Goal: Information Seeking & Learning: Learn about a topic

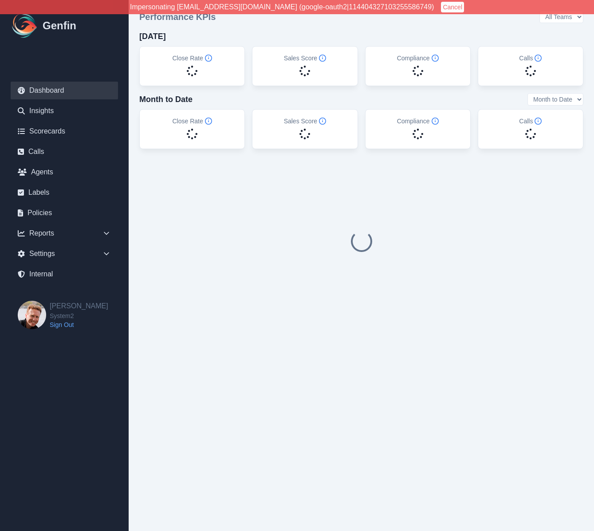
click at [441, 8] on button "Cancel" at bounding box center [452, 7] width 23 height 11
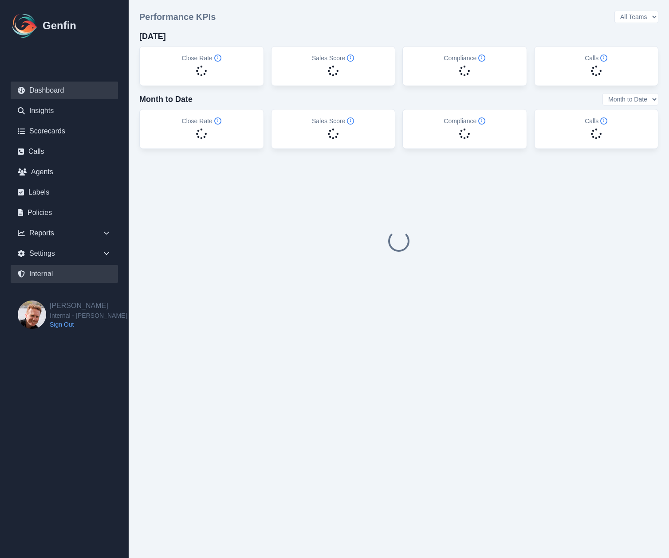
click at [39, 274] on link "Internal" at bounding box center [64, 274] width 107 height 18
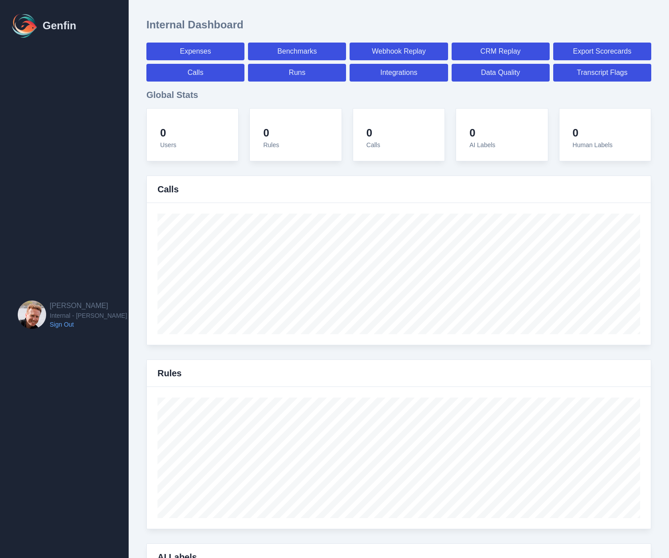
select select "paid"
select select "7"
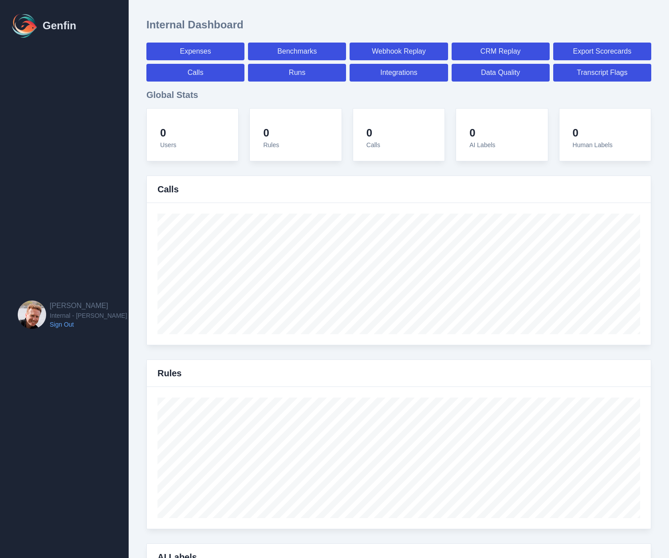
select select "paid"
select select "7"
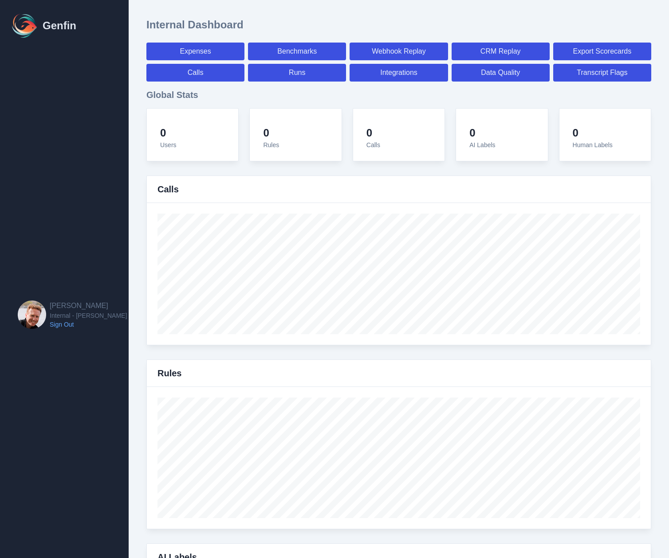
select select "7"
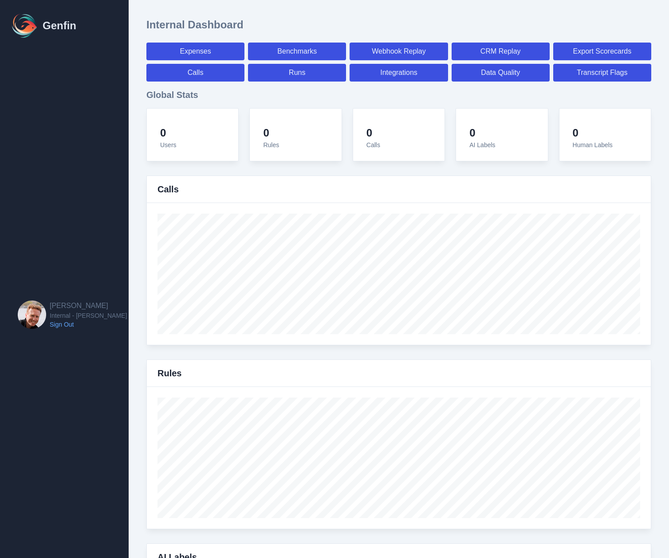
select select "7"
select select "paid"
select select "7"
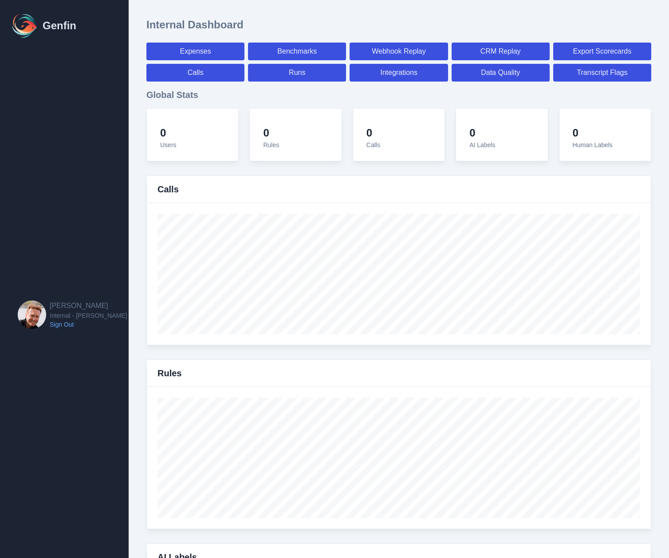
select select "7"
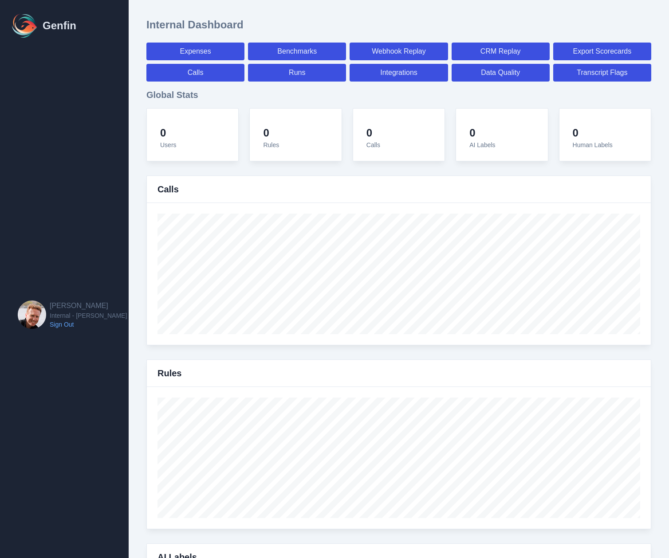
select select "7"
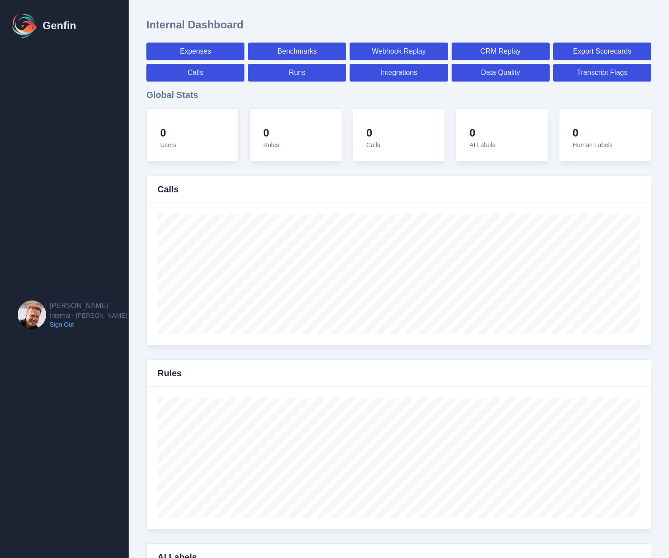
select select "7"
select select "paid"
select select "7"
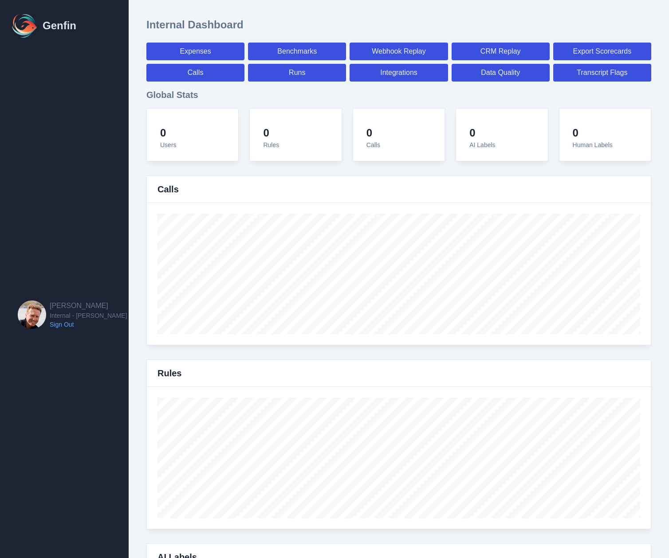
select select "7"
select select "paid"
select select "7"
select select "paid"
select select "7"
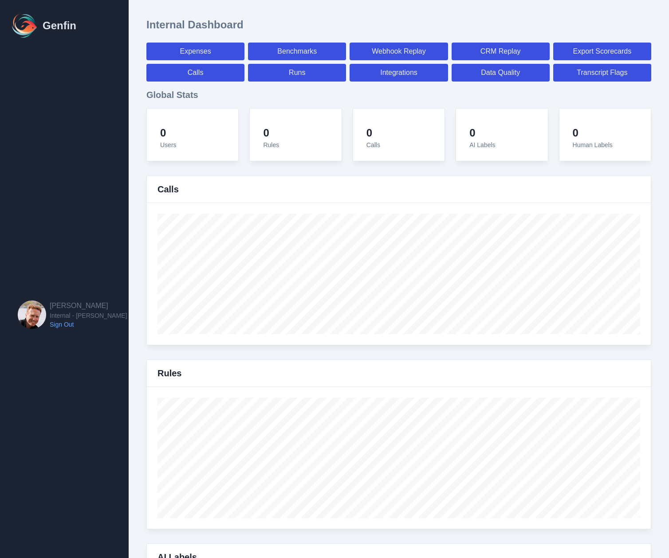
select select "paid"
select select "7"
select select "paid"
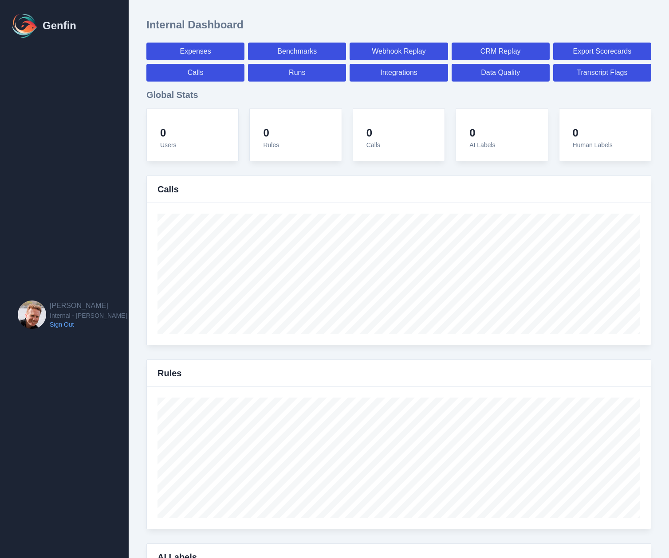
select select "7"
select select "paid"
select select "7"
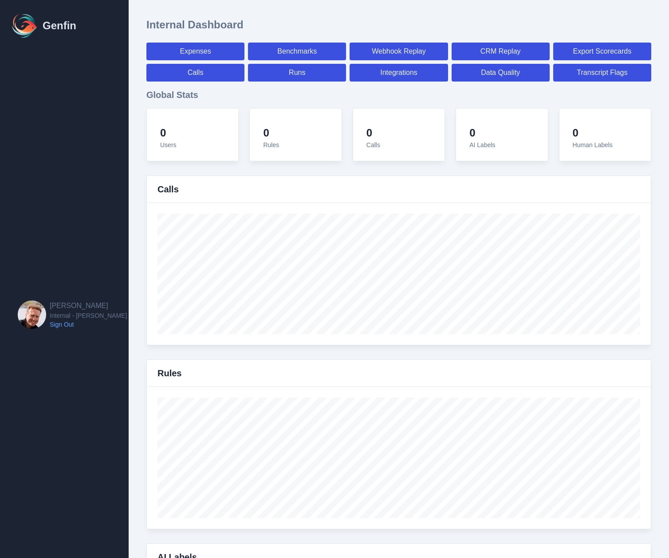
select select "7"
select select "paid"
select select "7"
select select "paid"
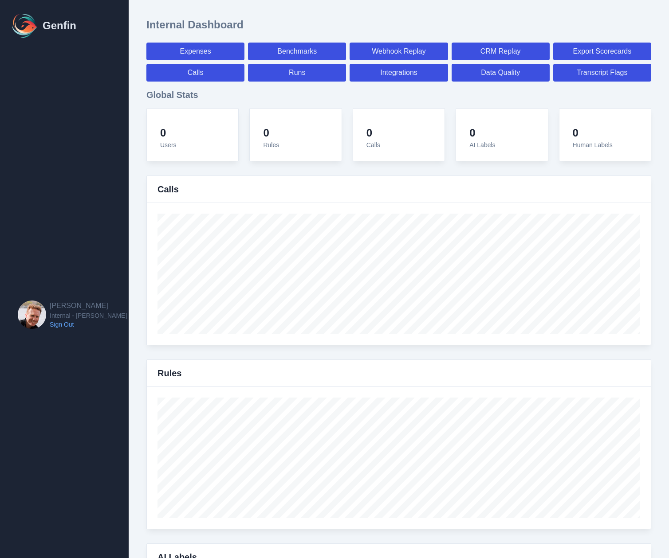
select select "7"
select select "paid"
select select "7"
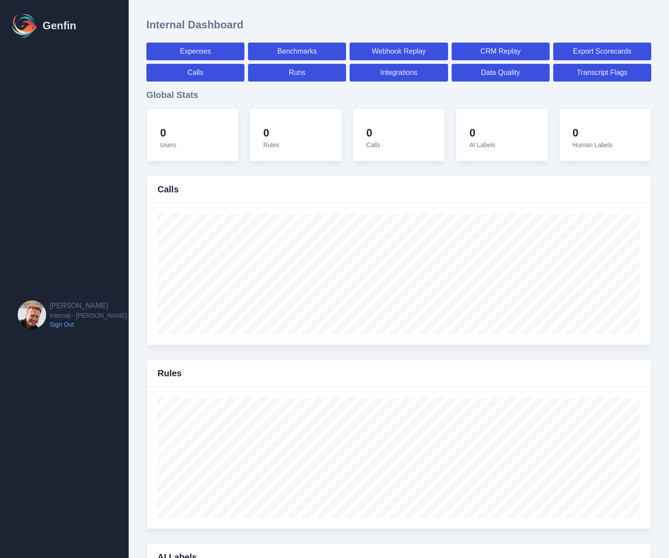
select select "7"
select select "paid"
select select "7"
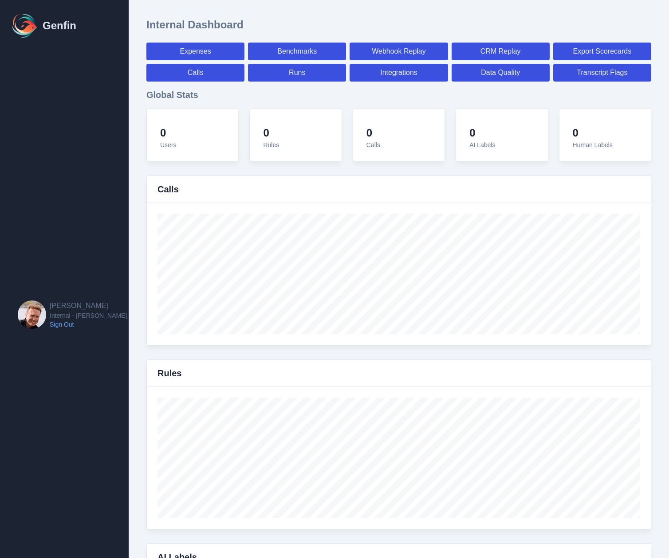
select select "7"
select select "paid"
select select "7"
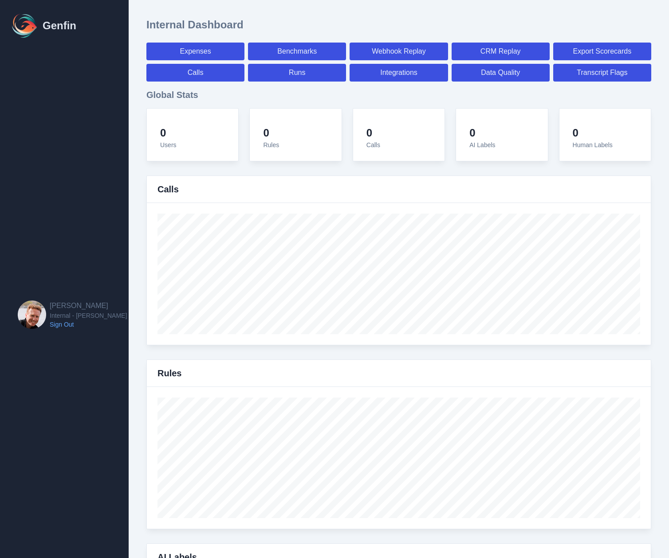
select select "7"
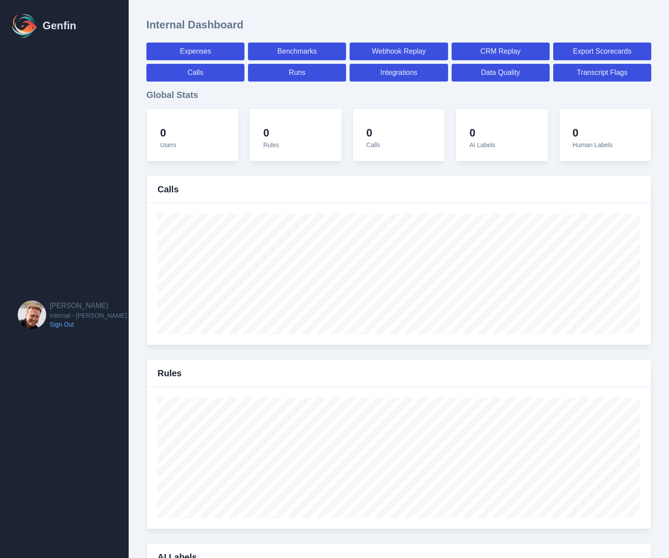
select select "paid"
select select "7"
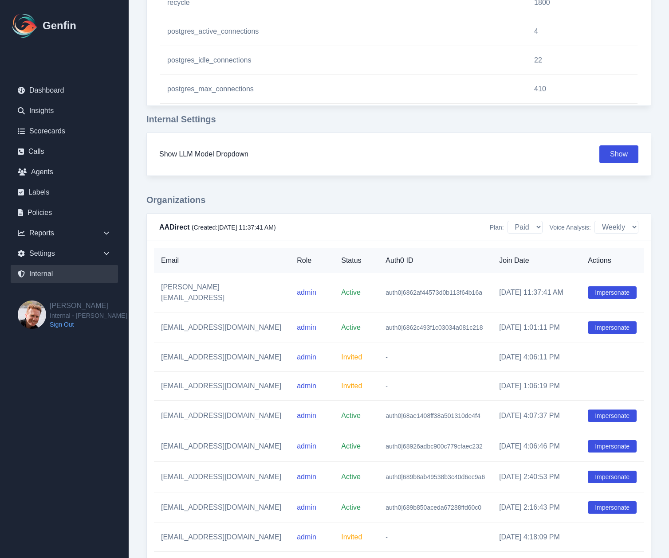
scroll to position [1001, 0]
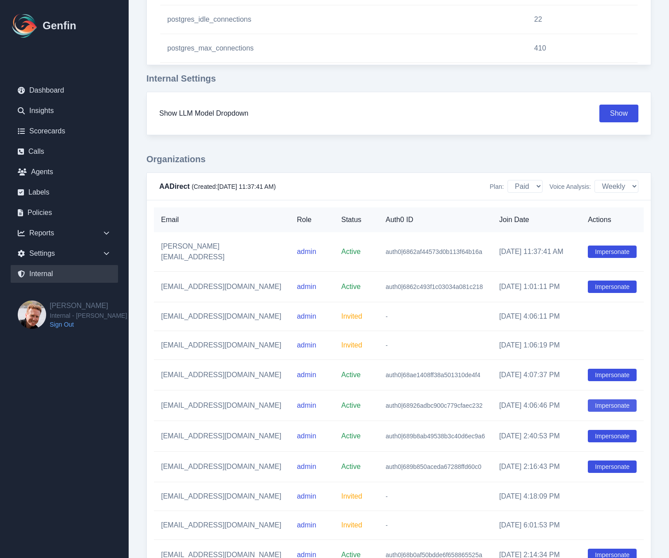
click at [593, 399] on button "Impersonate" at bounding box center [611, 405] width 49 height 12
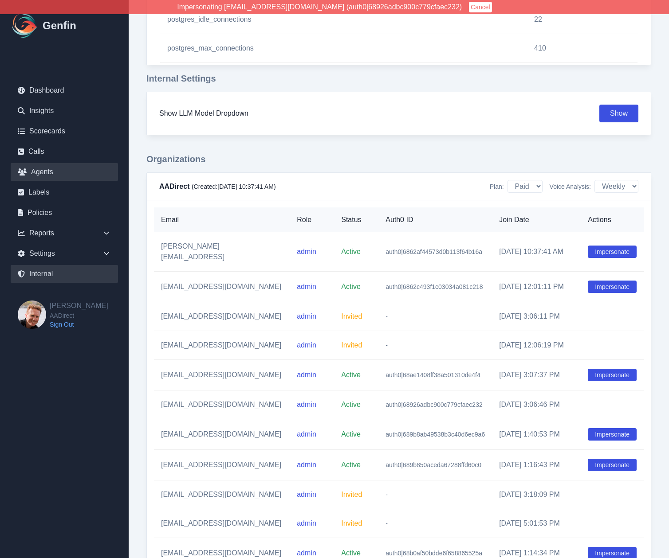
click at [63, 176] on link "Agents" at bounding box center [64, 172] width 107 height 18
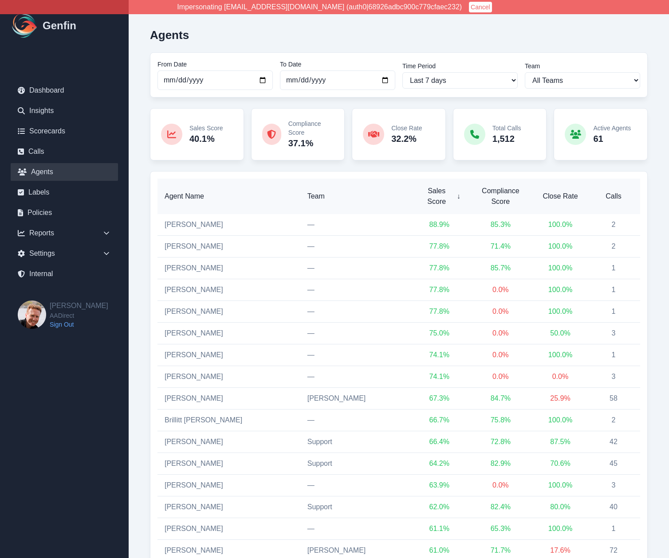
click at [593, 192] on span "Calls" at bounding box center [613, 196] width 39 height 11
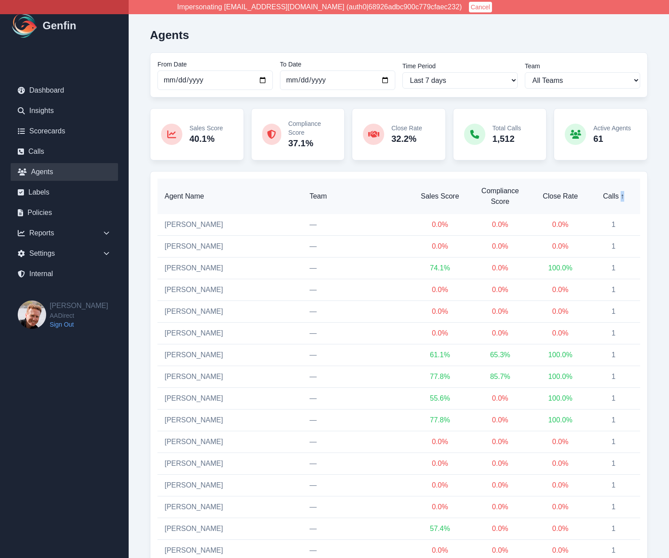
click at [593, 192] on span "↑" at bounding box center [622, 196] width 4 height 11
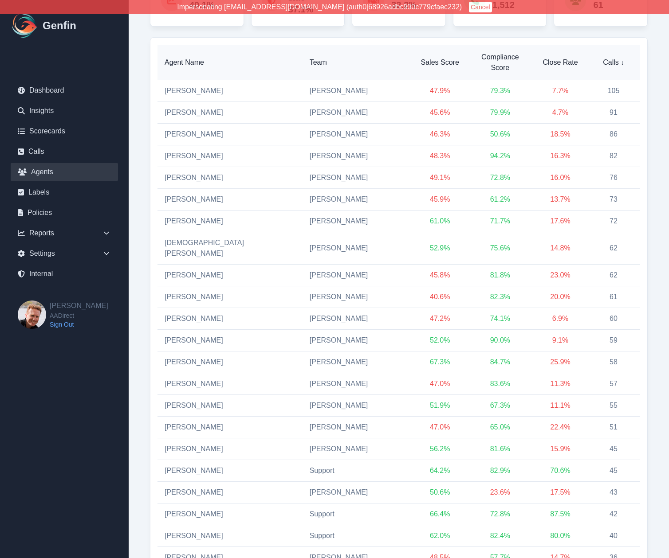
scroll to position [153, 0]
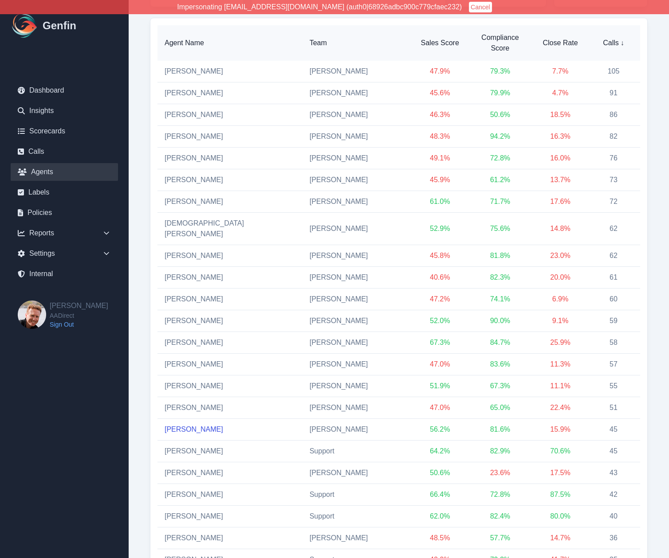
click at [185, 426] on link "Ana Martinez" at bounding box center [193, 430] width 59 height 8
click at [193, 154] on link "Graciela Martinez" at bounding box center [193, 158] width 59 height 8
click at [309, 39] on span "Team" at bounding box center [357, 43] width 97 height 11
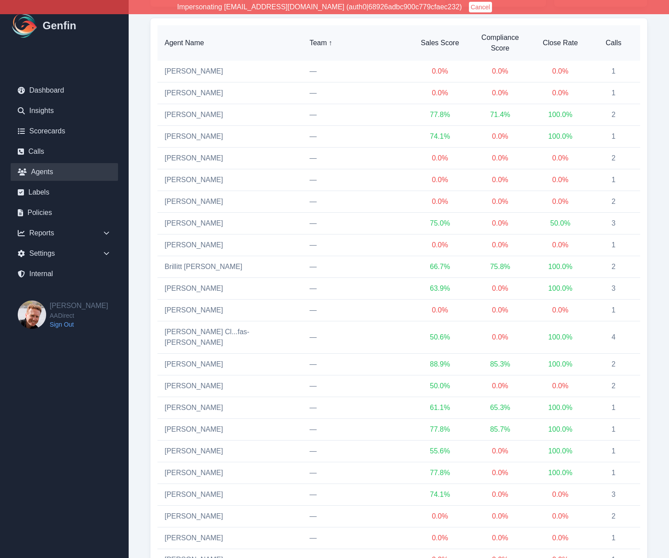
click at [309, 39] on span "Team ↑" at bounding box center [357, 43] width 97 height 11
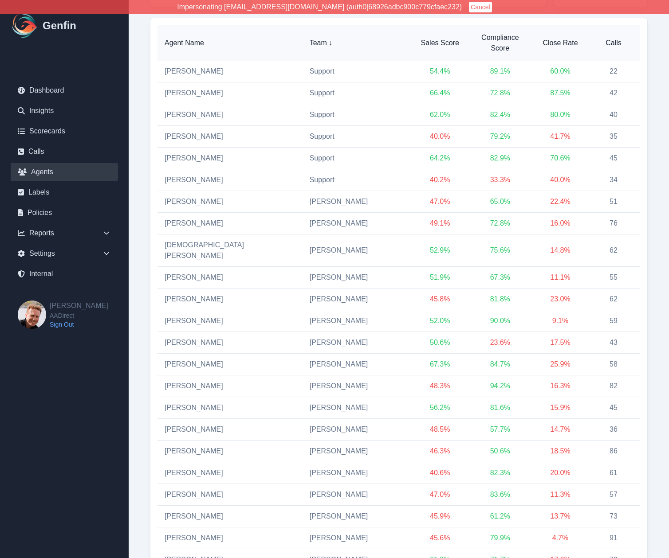
click at [420, 40] on span "Sales Score" at bounding box center [439, 43] width 39 height 11
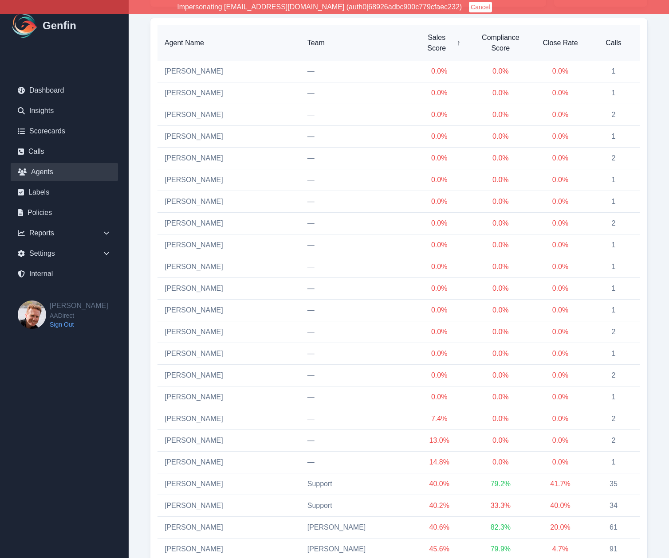
click at [307, 42] on span "Team" at bounding box center [355, 43] width 97 height 11
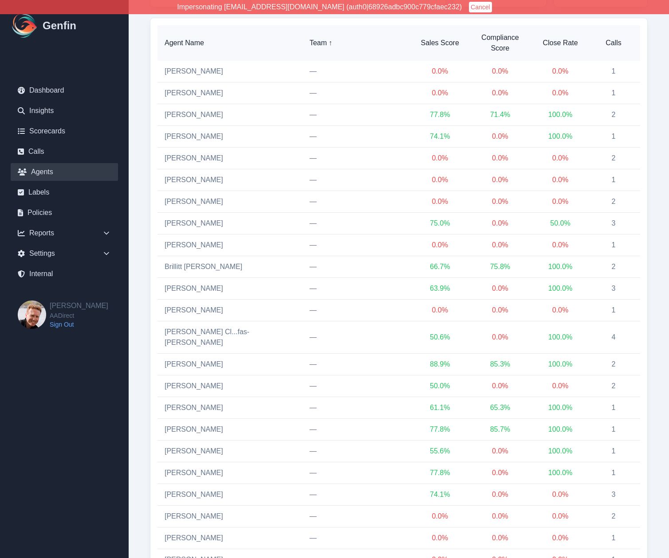
click at [593, 38] on span "Calls" at bounding box center [613, 43] width 39 height 11
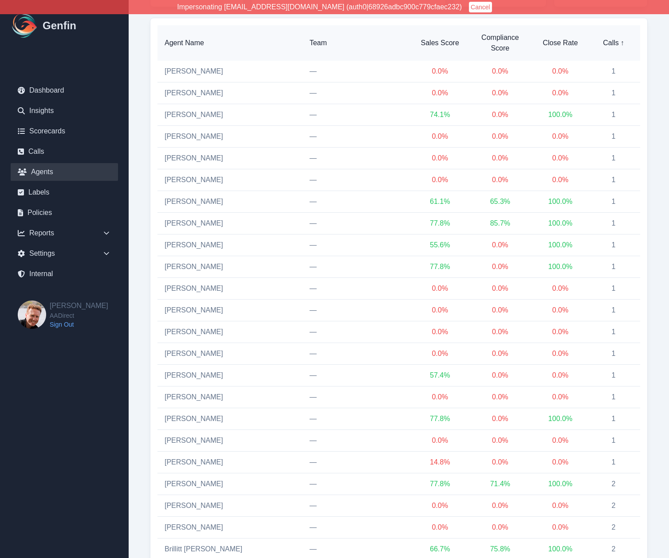
click at [593, 38] on span "Calls ↑" at bounding box center [613, 43] width 39 height 11
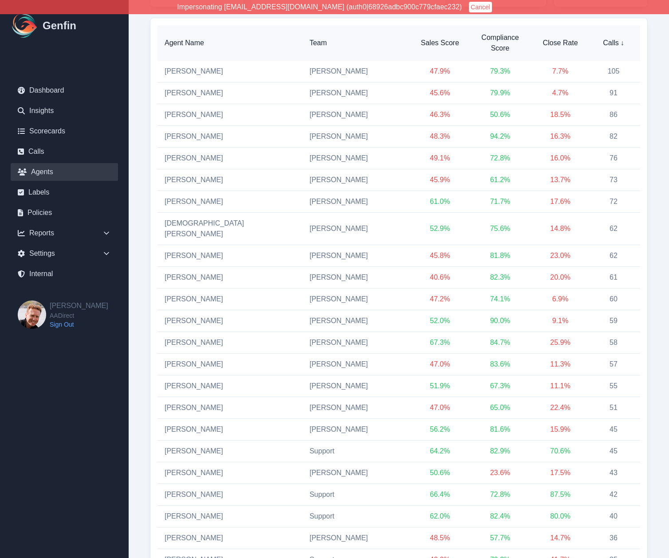
click at [420, 38] on span "Sales Score" at bounding box center [439, 43] width 39 height 11
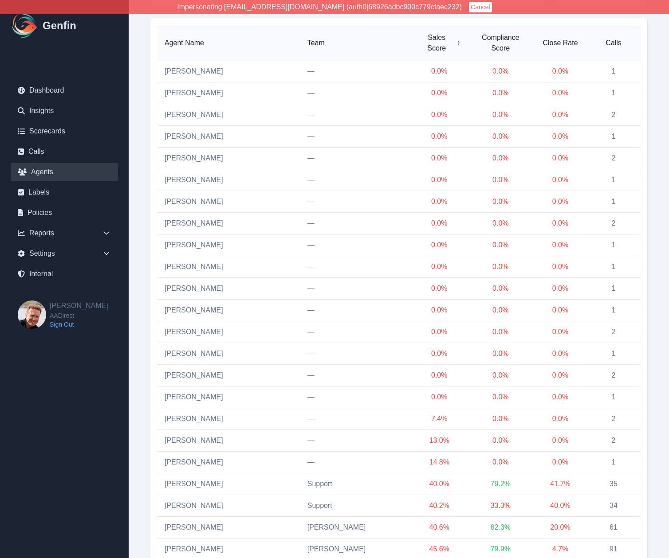
click at [418, 35] on span "Sales Score ↑" at bounding box center [439, 42] width 42 height 21
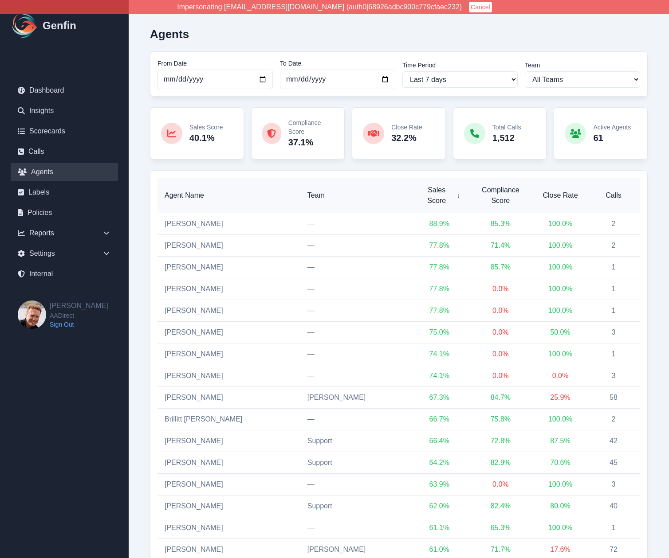
scroll to position [0, 0]
click at [548, 81] on select "All Teams Hugo Jesse Sales Support" at bounding box center [581, 80] width 115 height 16
select select "5"
click at [524, 72] on select "All Teams Hugo Jesse Sales Support" at bounding box center [581, 80] width 115 height 16
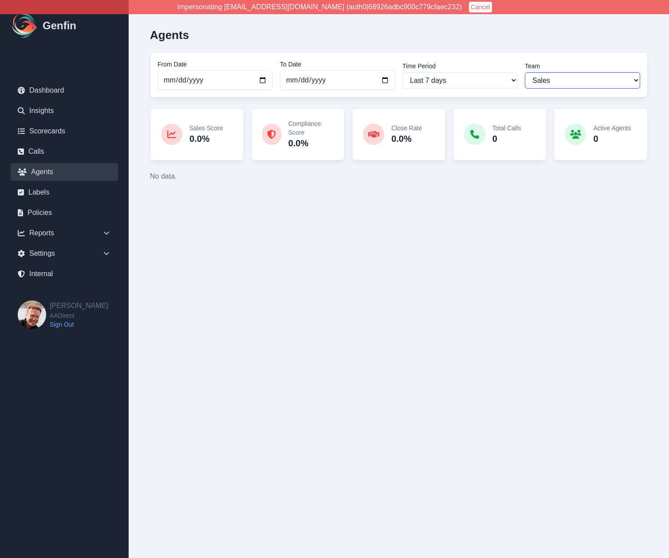
click at [549, 83] on select "All Teams Hugo Jesse Sales Support" at bounding box center [581, 80] width 115 height 16
select select
click at [524, 72] on select "All Teams Hugo Jesse Sales Support" at bounding box center [581, 80] width 115 height 16
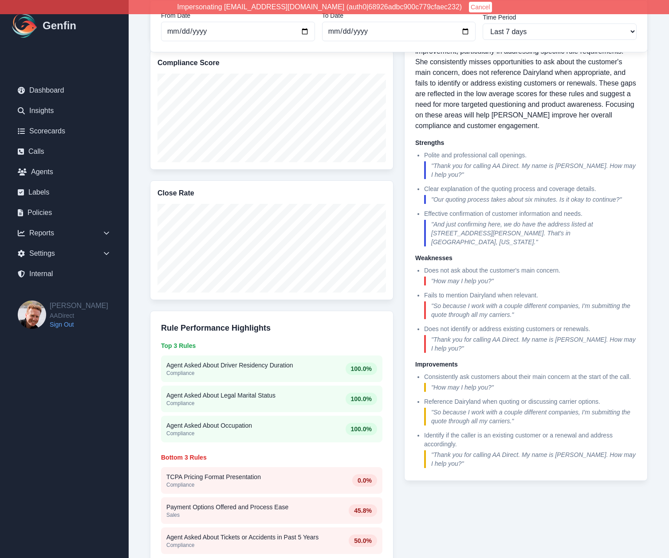
scroll to position [331, 0]
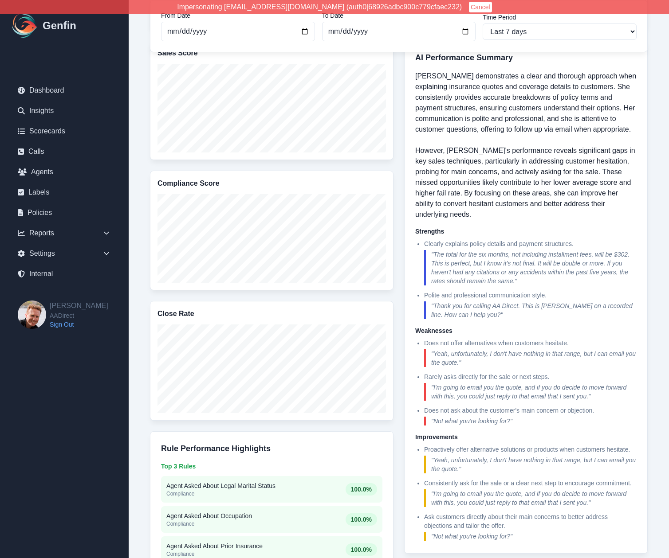
scroll to position [183, 0]
click at [426, 165] on p "Graciela Martinez demonstrates a clear and thorough approach when explaining in…" at bounding box center [525, 144] width 221 height 149
click at [144, 74] on div "Reports / Agents / Graciela Martinez Graciela Martinez From Date 2025-09-17 To …" at bounding box center [398, 262] width 519 height 868
click at [395, 219] on div "Sales Score Compliance Score Close Rate Rule Performance Highlights Top 3 Rules…" at bounding box center [398, 362] width 497 height 645
click at [399, 222] on div "Sales Score Compliance Score Close Rate Rule Performance Highlights Top 3 Rules…" at bounding box center [398, 362] width 497 height 645
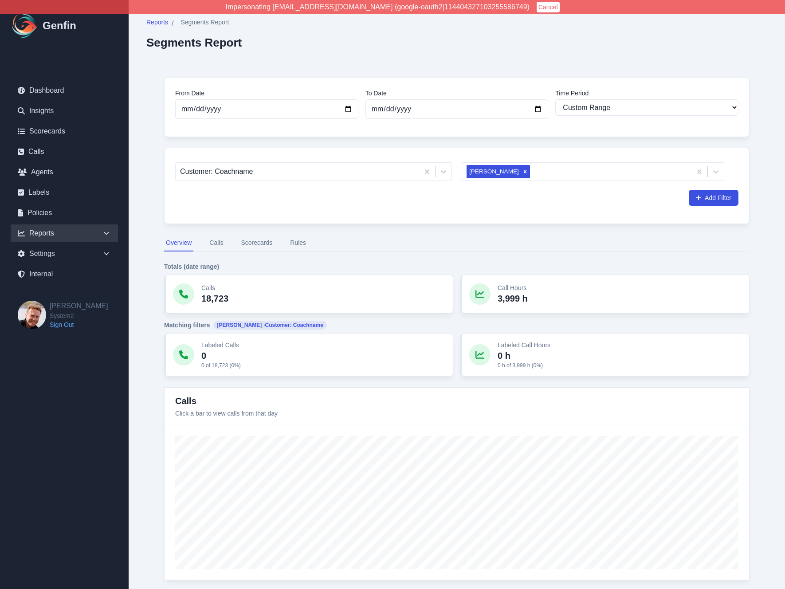
select select "custom"
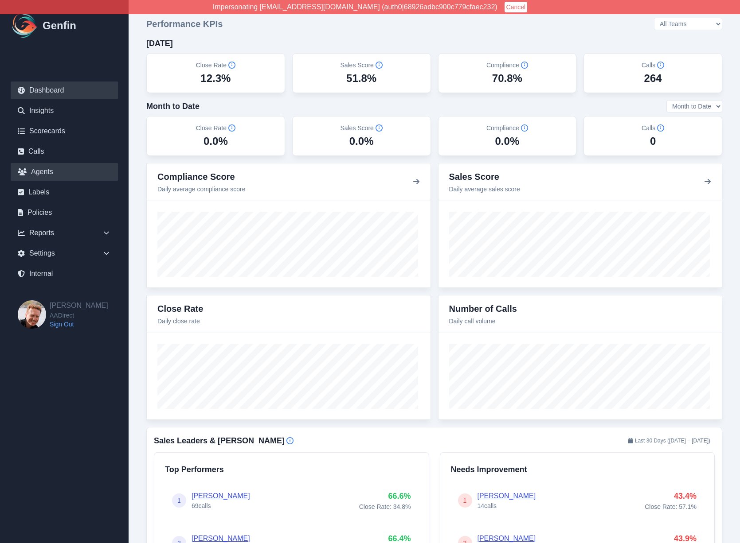
click at [37, 176] on link "Agents" at bounding box center [64, 172] width 107 height 18
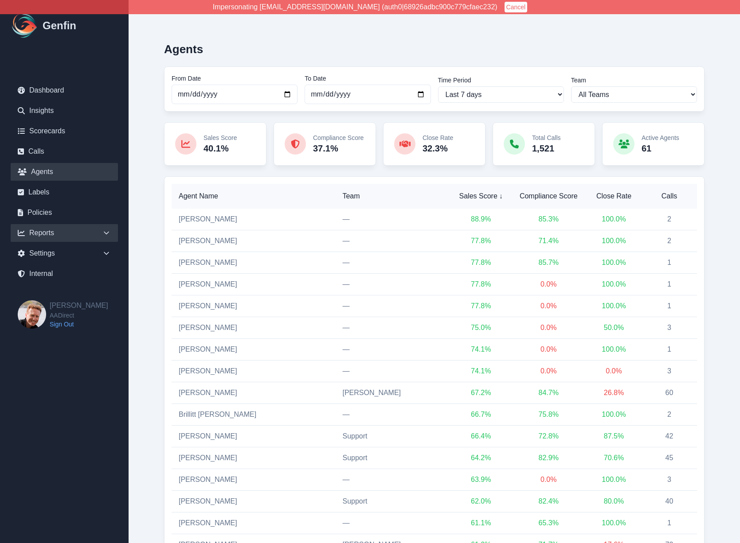
click at [51, 235] on div "Reports" at bounding box center [64, 233] width 107 height 18
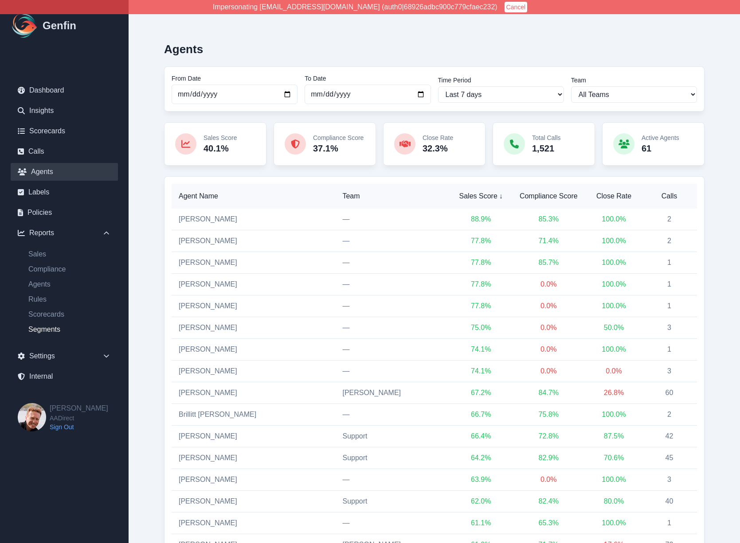
click at [44, 330] on link "Segments" at bounding box center [69, 330] width 97 height 11
select select "14"
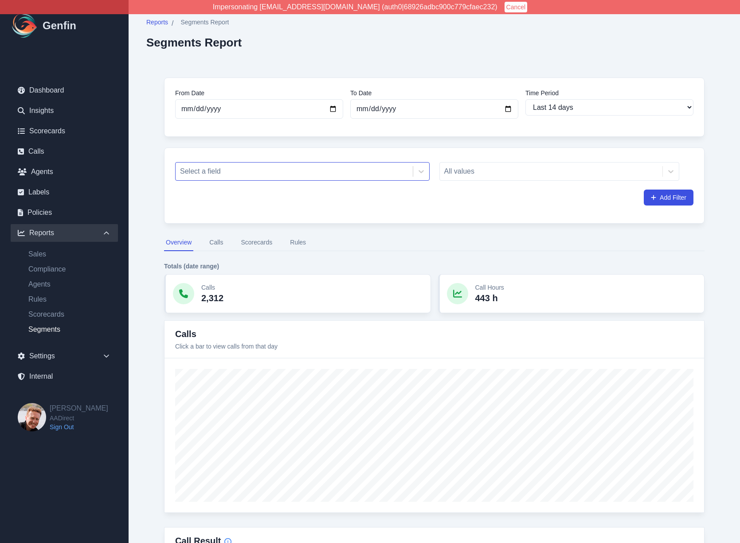
click at [265, 170] on div at bounding box center [294, 171] width 228 height 12
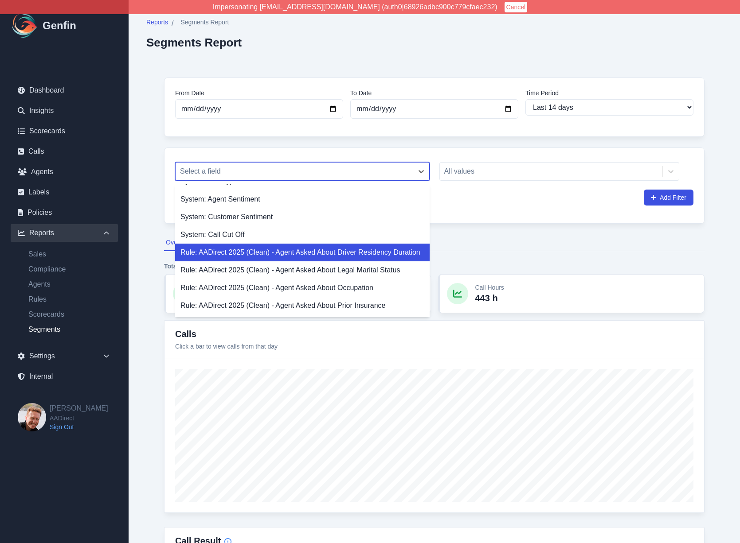
scroll to position [51, 0]
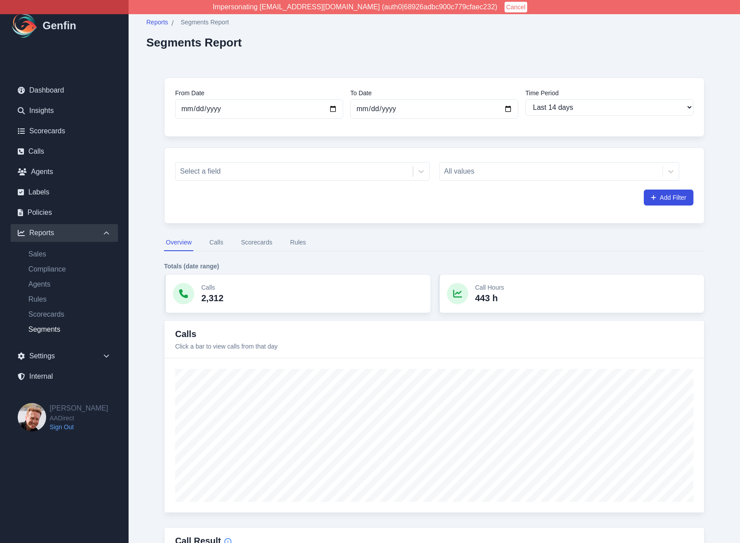
click at [455, 38] on div "Reports / Segments Report Segments Report" at bounding box center [434, 33] width 576 height 31
click at [504, 12] on button "Cancel" at bounding box center [515, 7] width 23 height 11
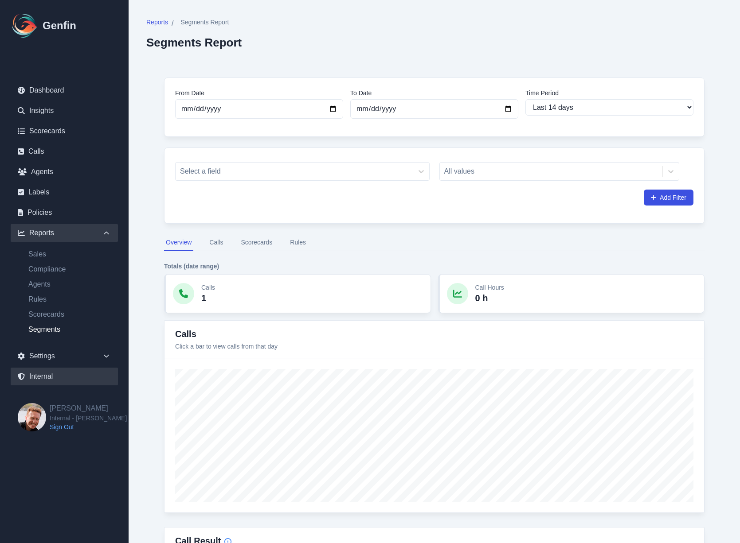
click at [43, 371] on link "Internal" at bounding box center [64, 377] width 107 height 18
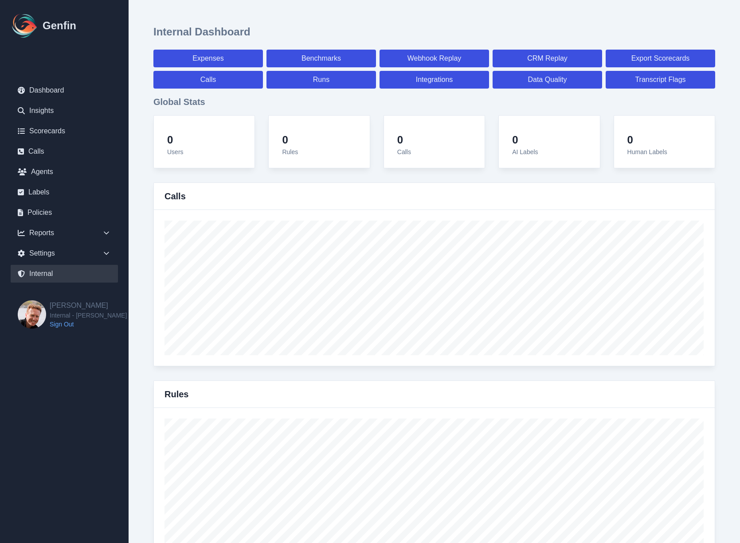
select select "paid"
select select "7"
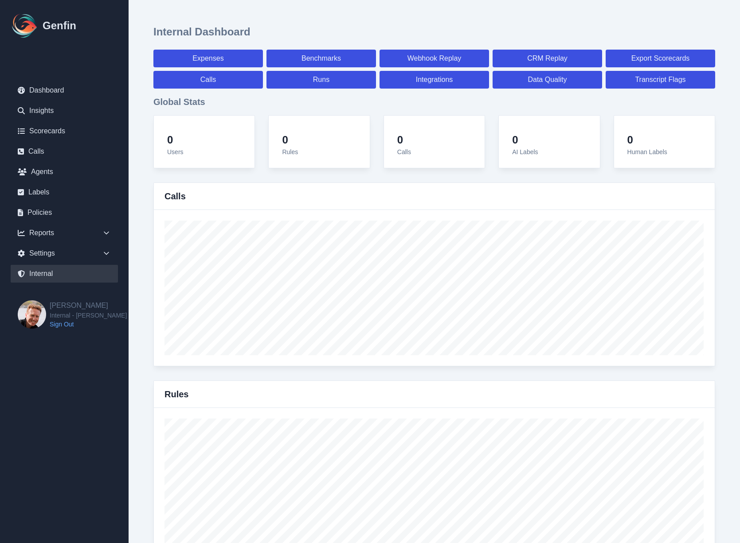
select select "paid"
select select "7"
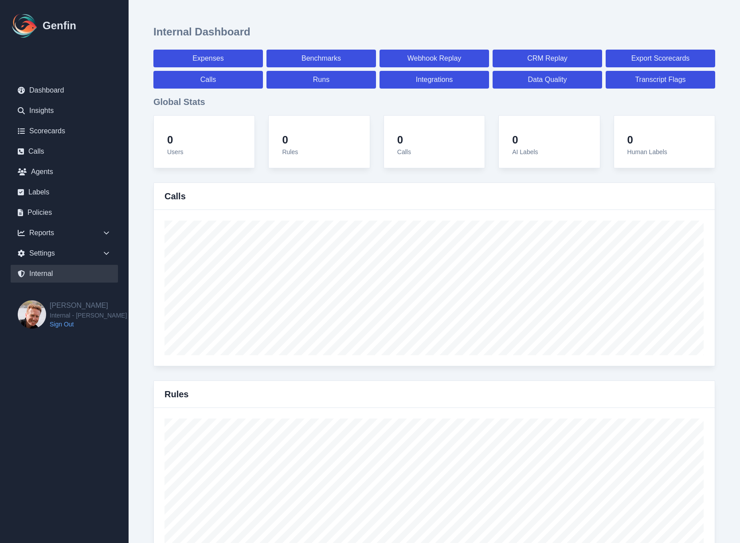
select select "7"
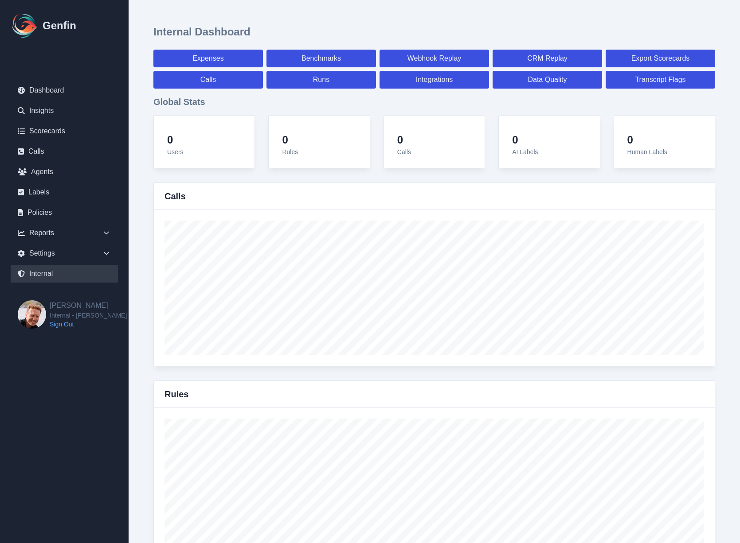
select select "7"
select select "paid"
select select "7"
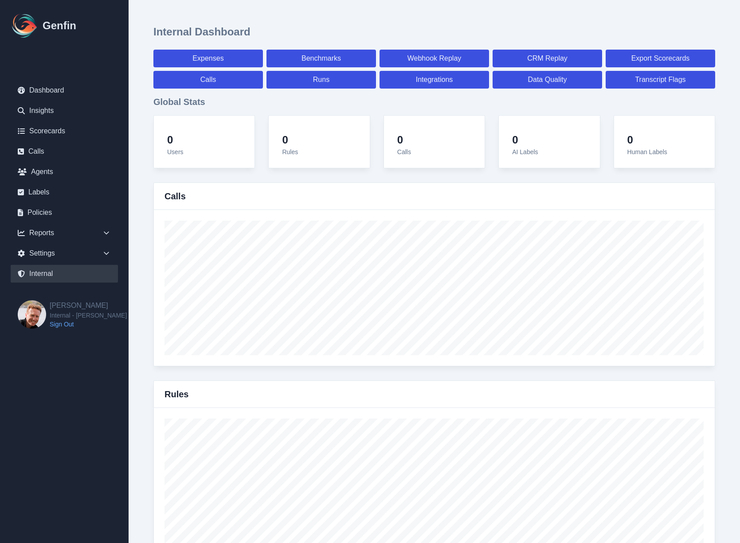
select select "7"
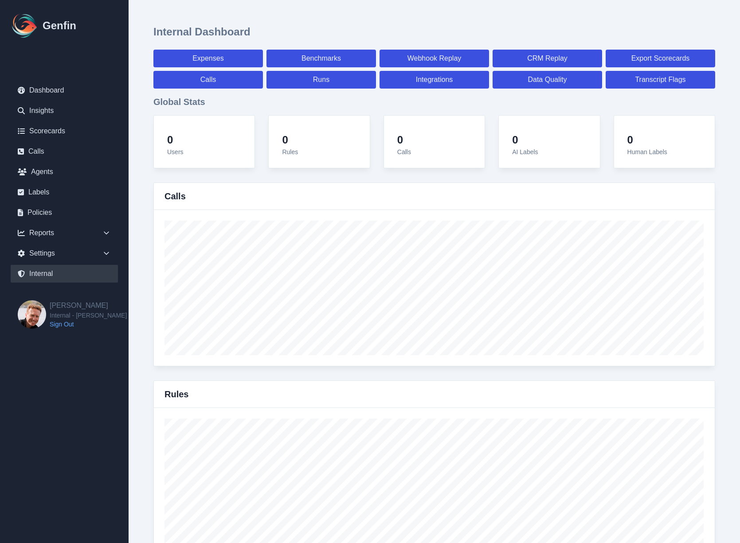
select select "7"
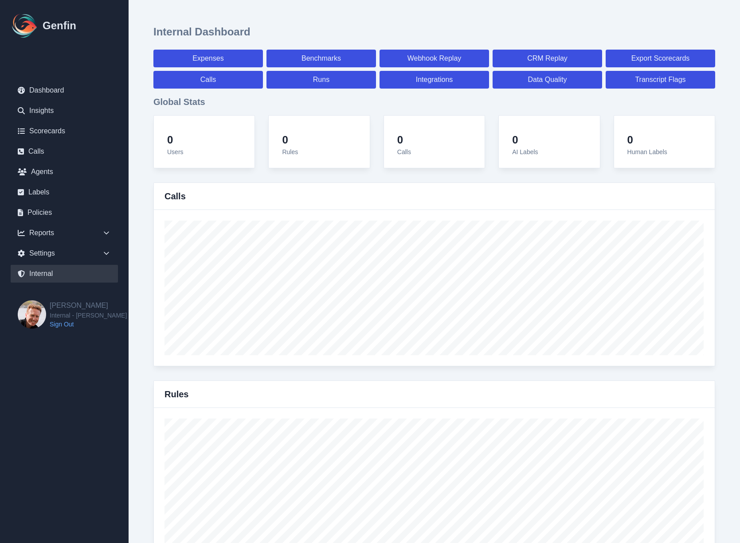
select select "7"
select select "paid"
select select "7"
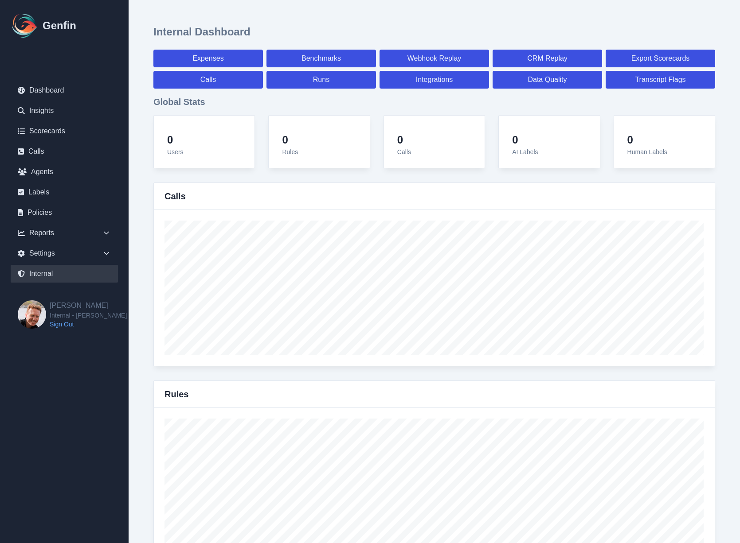
select select "7"
select select "paid"
select select "7"
select select "paid"
select select "7"
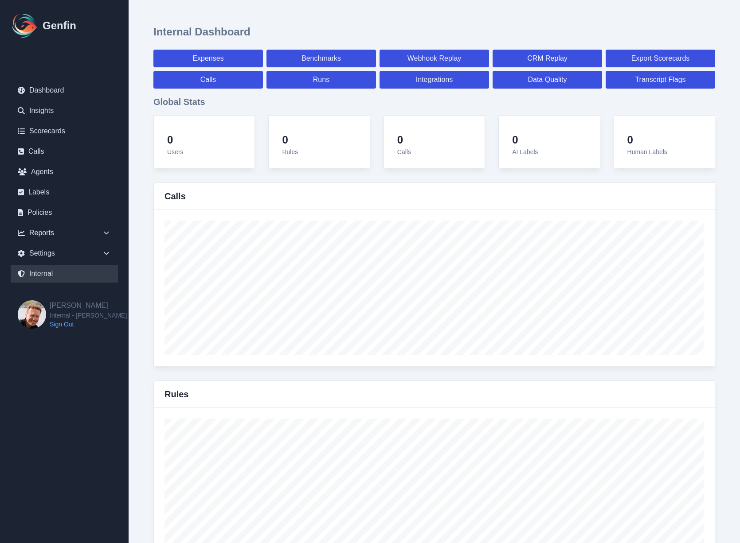
select select "paid"
select select "7"
select select "paid"
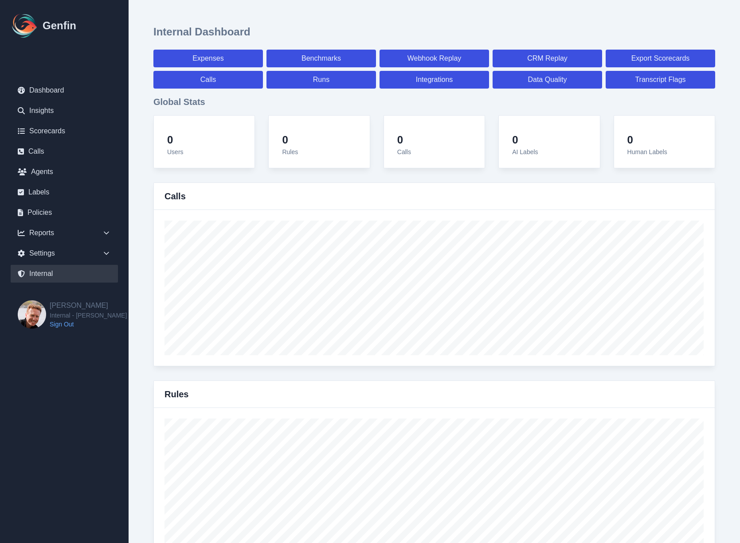
select select "7"
select select "paid"
select select "7"
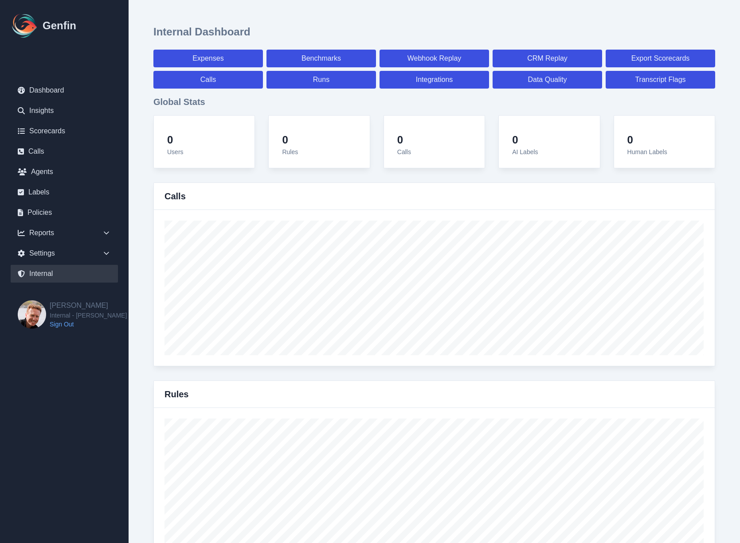
select select "7"
select select "paid"
select select "7"
select select "paid"
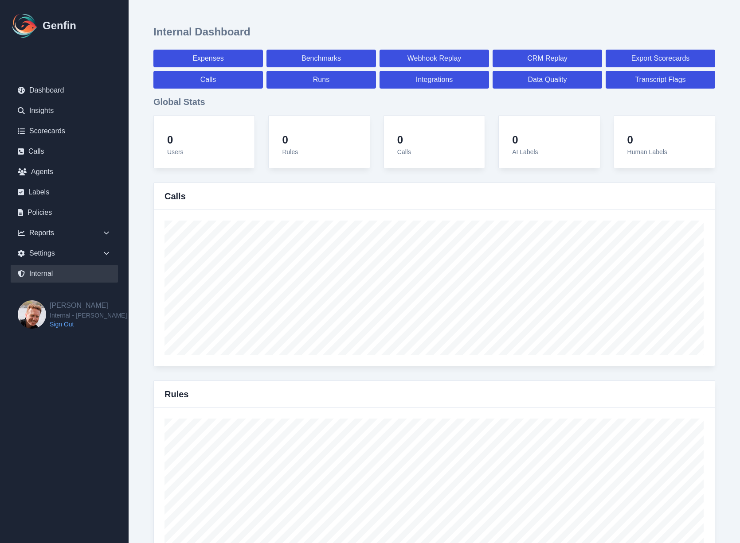
select select "7"
select select "paid"
select select "7"
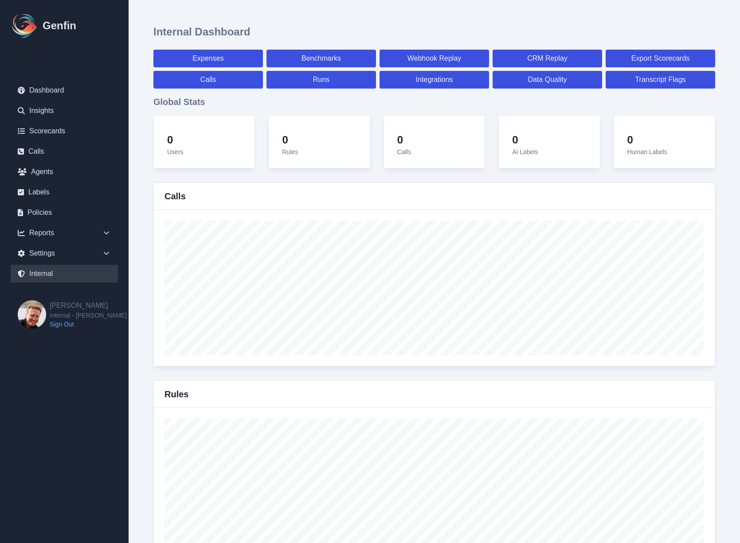
select select "7"
select select "paid"
select select "7"
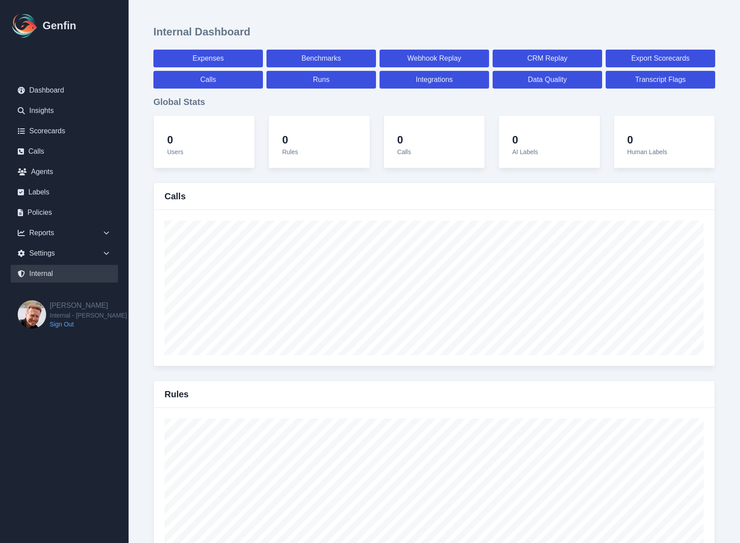
select select "7"
select select "paid"
select select "7"
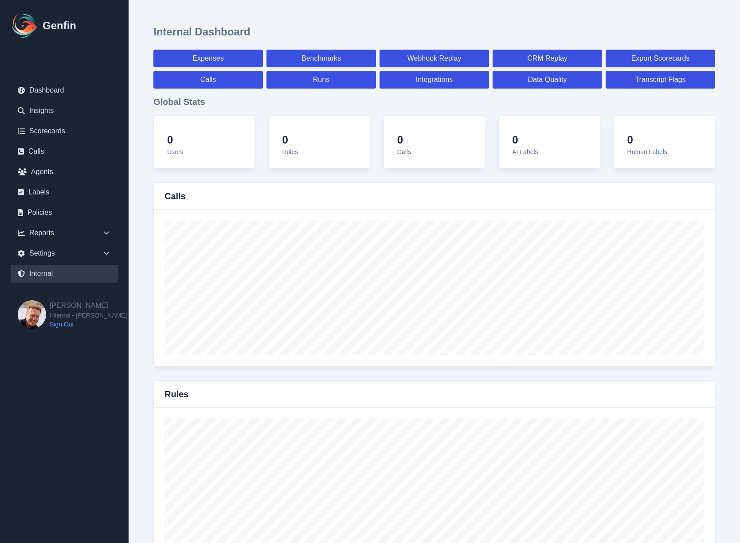
select select "7"
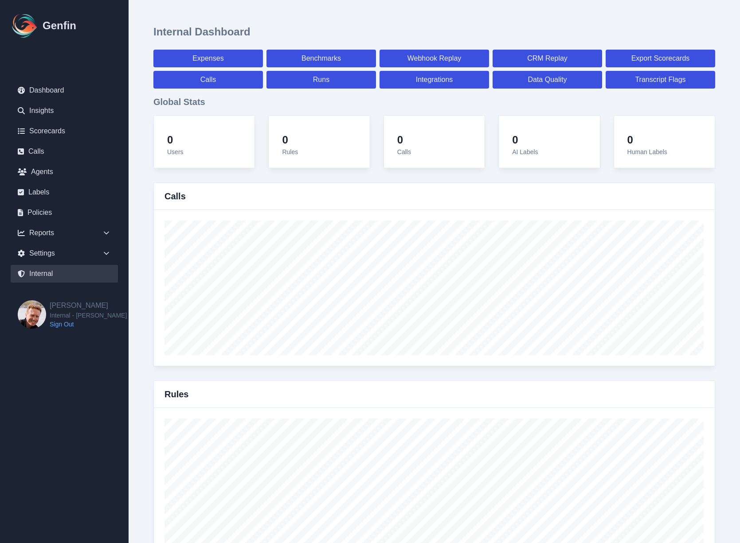
select select "paid"
select select "7"
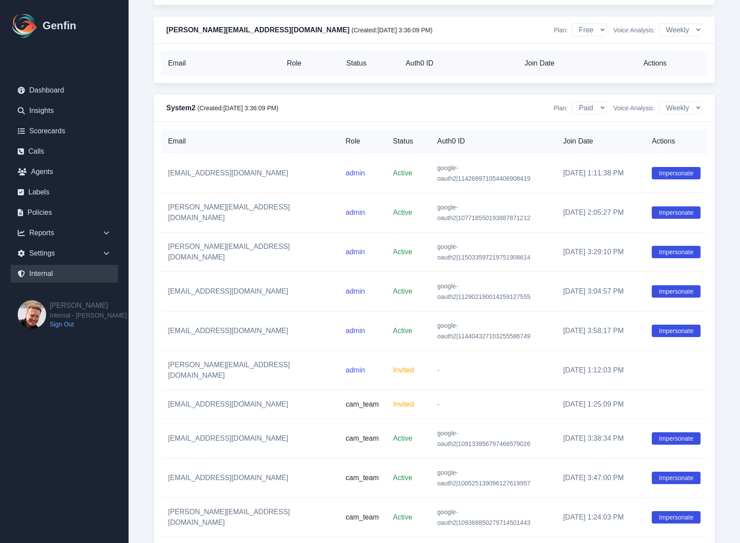
scroll to position [8527, 0]
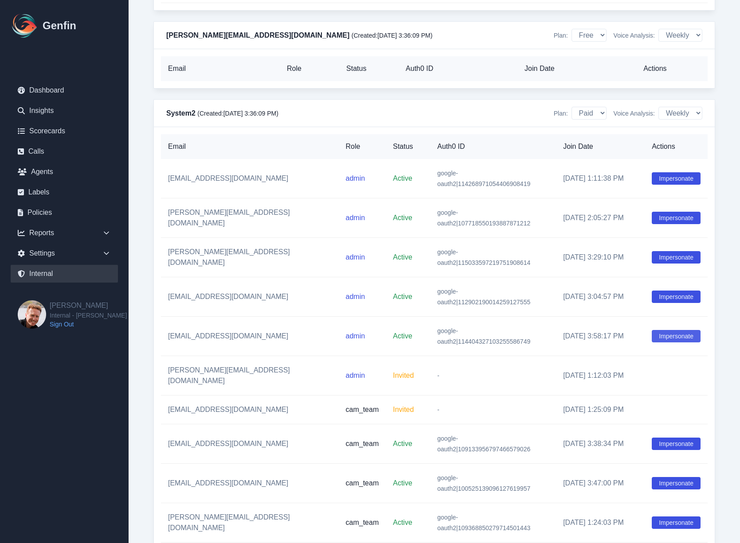
click at [674, 330] on button "Impersonate" at bounding box center [676, 336] width 49 height 12
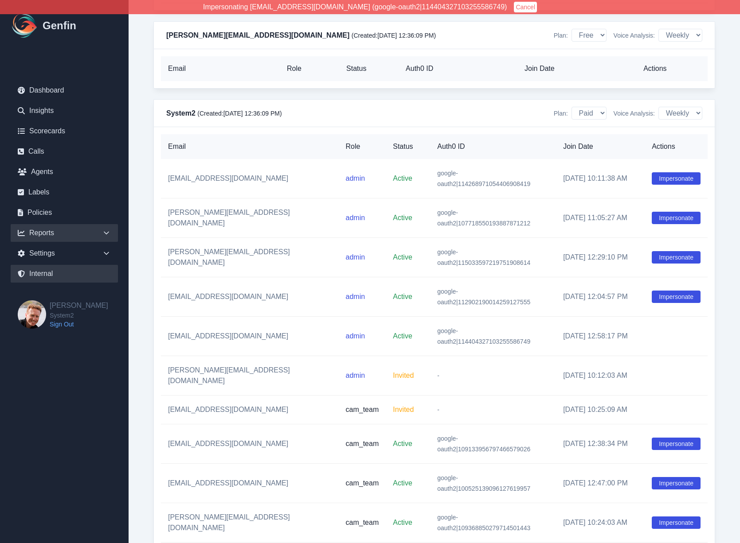
click at [74, 231] on div "Reports" at bounding box center [64, 233] width 107 height 18
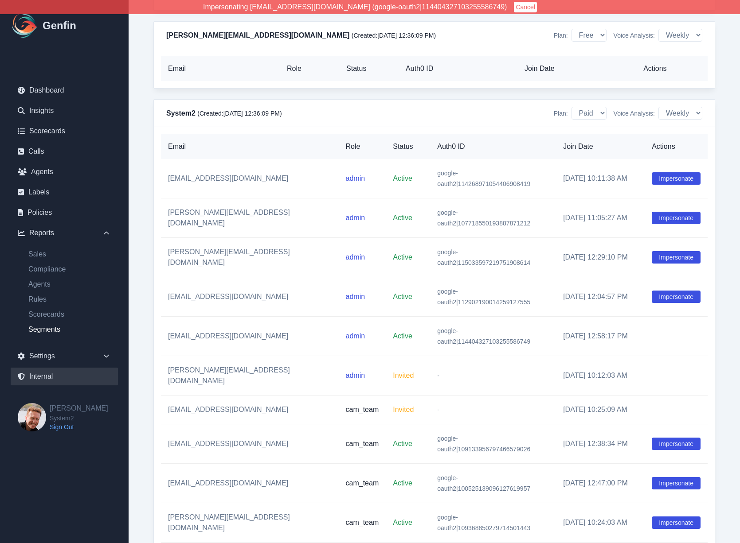
click at [47, 331] on link "Segments" at bounding box center [69, 330] width 97 height 11
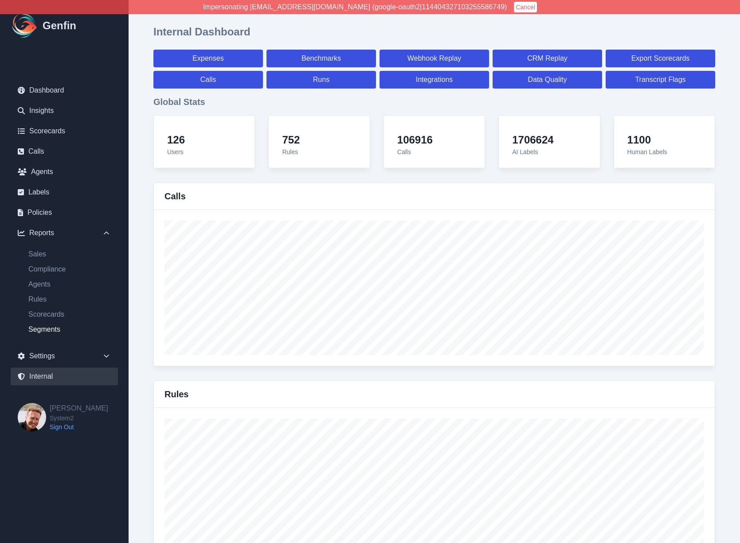
select select "14"
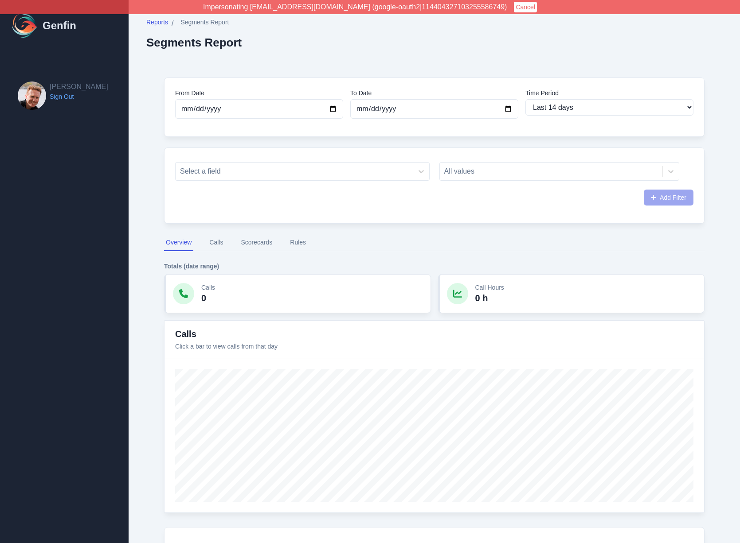
select select "14"
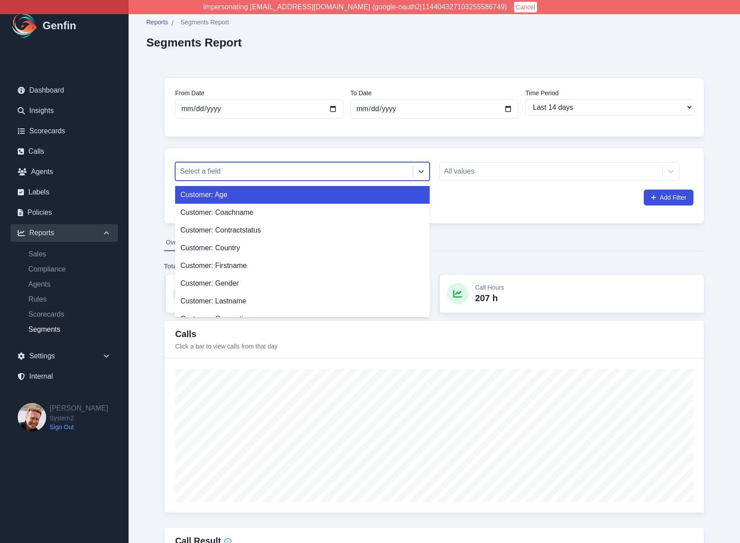
click at [220, 169] on div at bounding box center [294, 171] width 228 height 12
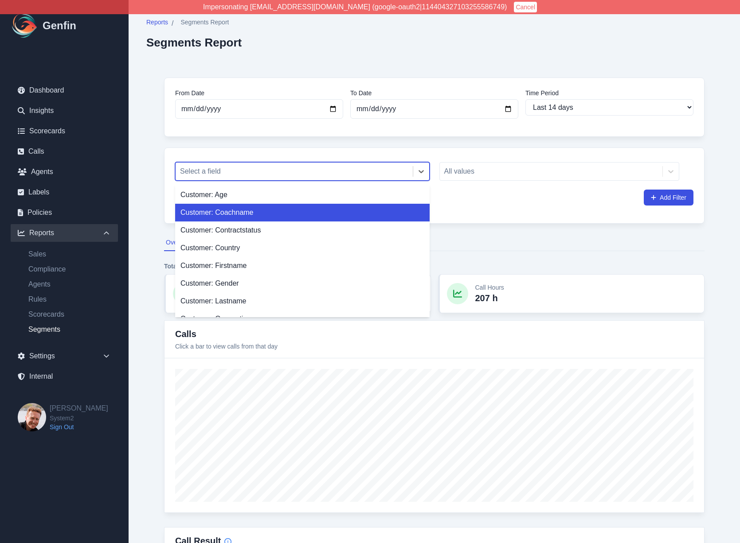
click at [230, 214] on div "Customer: Coachname" at bounding box center [302, 213] width 254 height 18
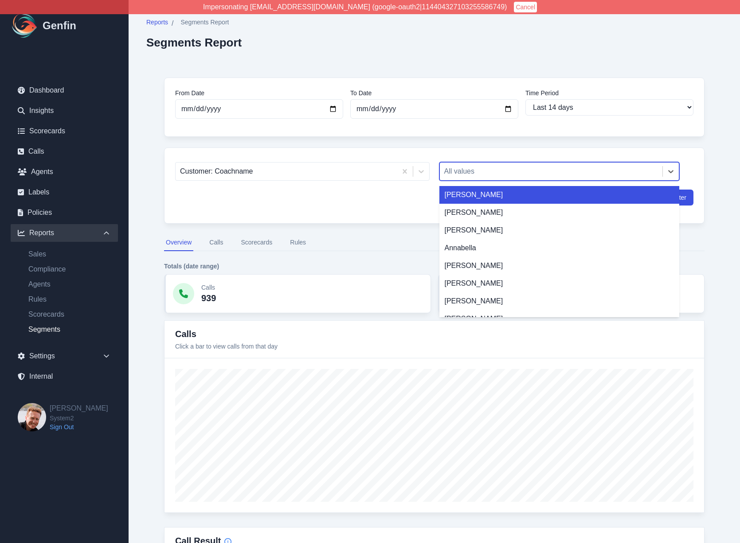
click at [477, 171] on div at bounding box center [551, 171] width 214 height 12
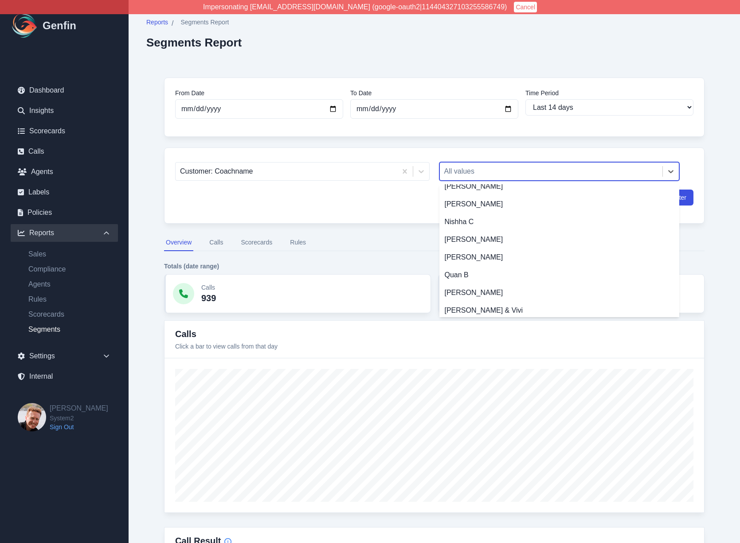
scroll to position [1449, 0]
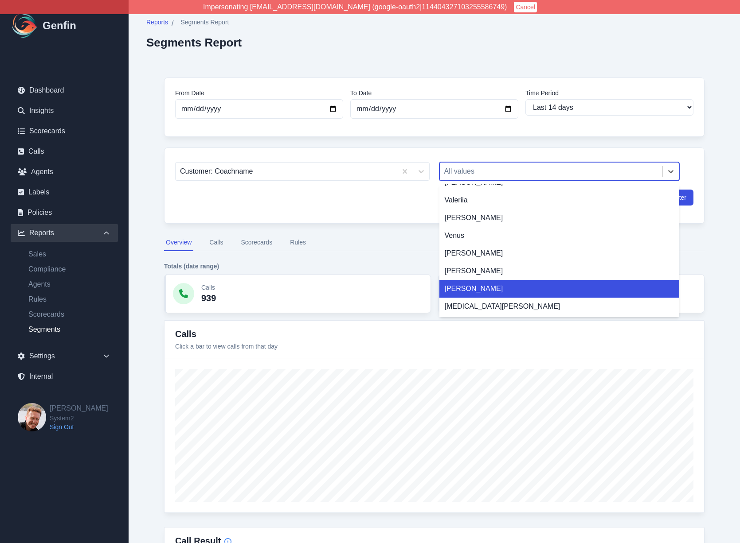
click at [490, 289] on div "[PERSON_NAME]" at bounding box center [559, 289] width 240 height 18
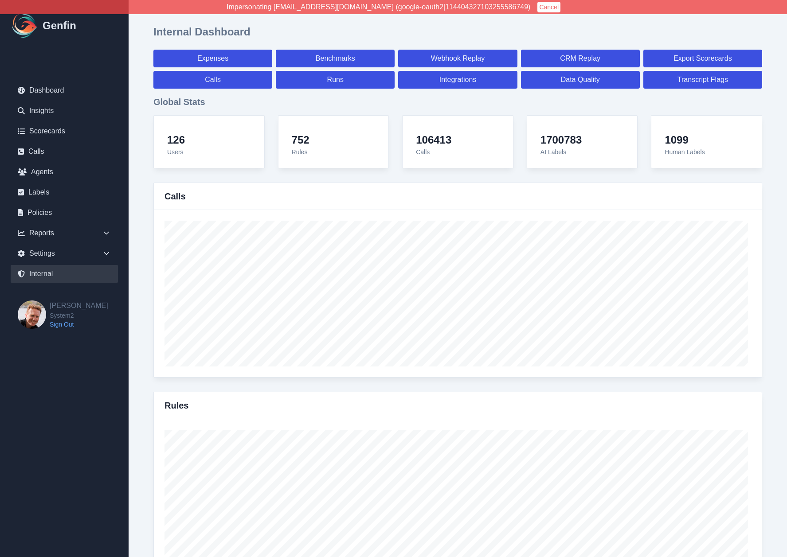
select select "paid"
select select "7"
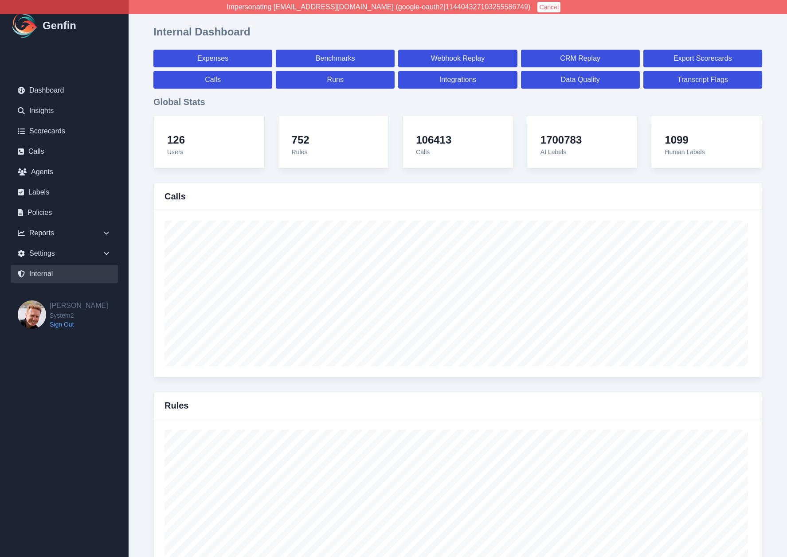
select select "paid"
select select "7"
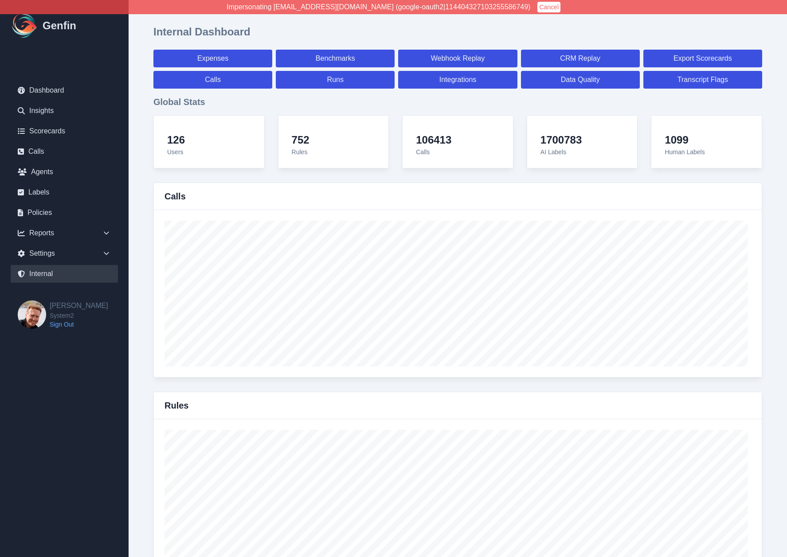
select select "7"
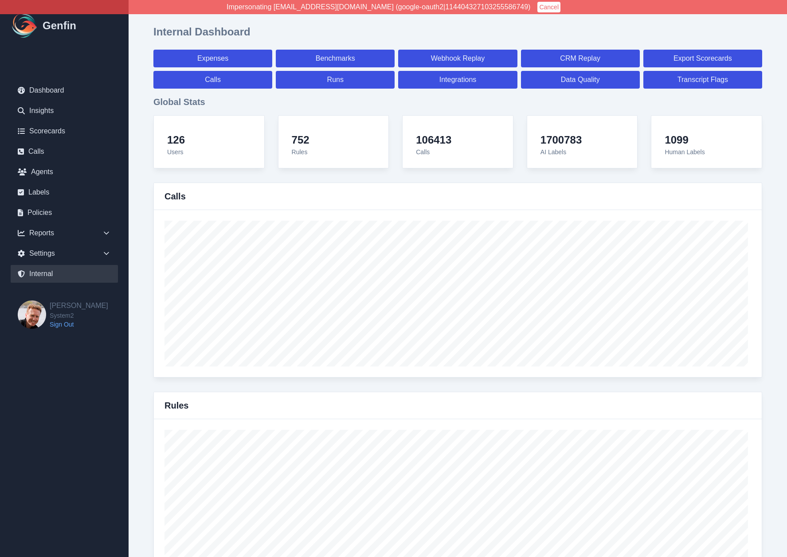
select select "7"
select select "paid"
select select "7"
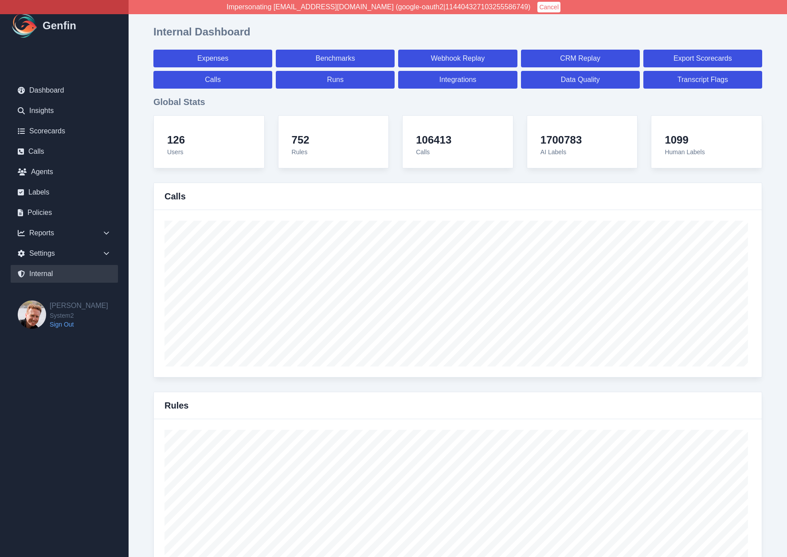
select select "7"
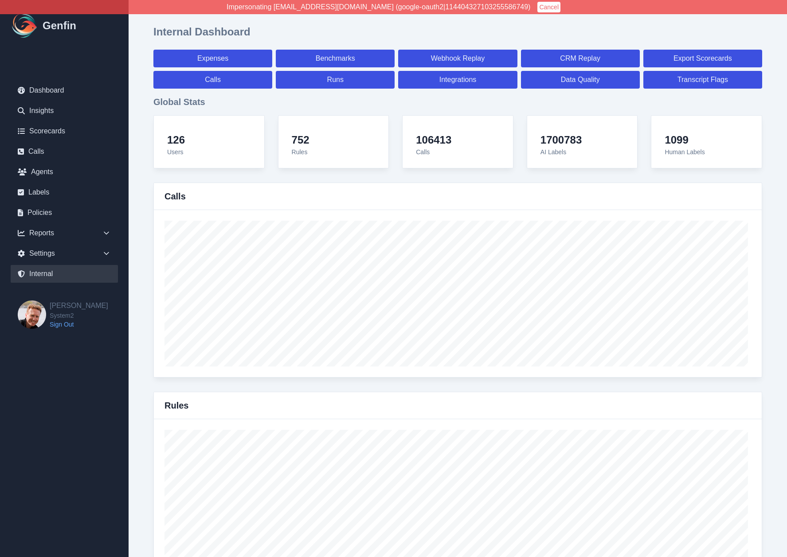
select select "7"
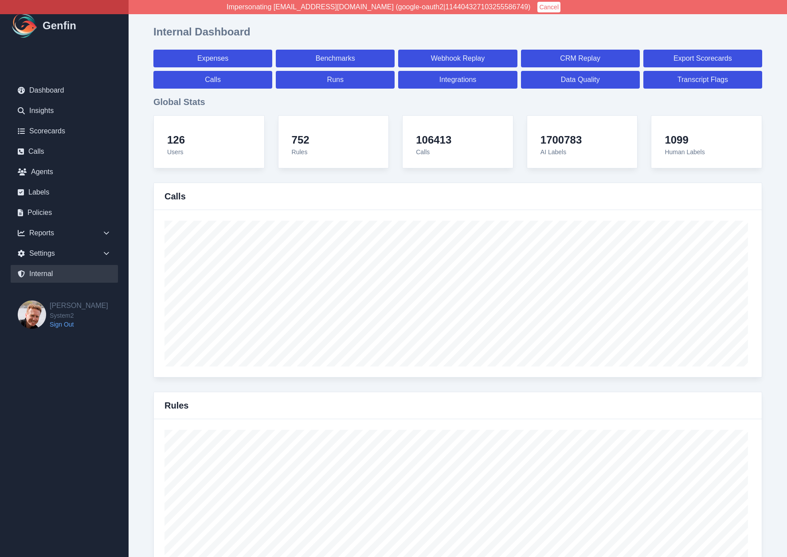
select select "7"
select select "paid"
select select "7"
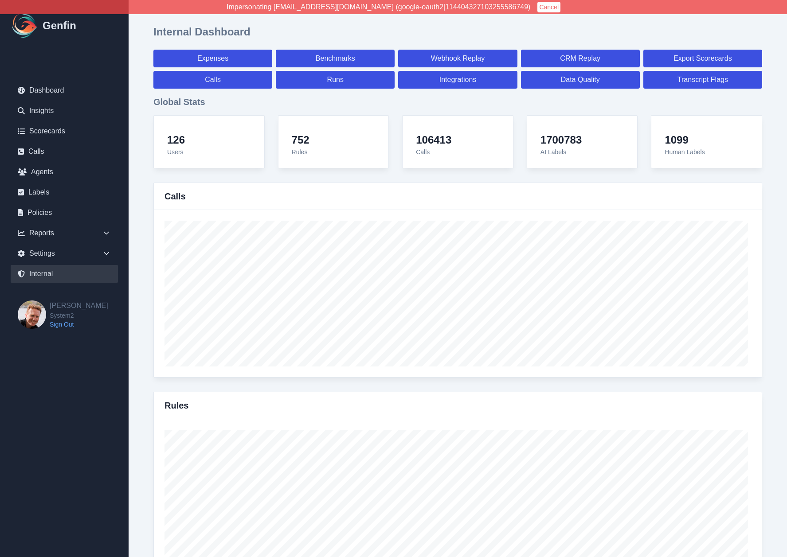
select select "7"
select select "paid"
select select "7"
select select "paid"
select select "7"
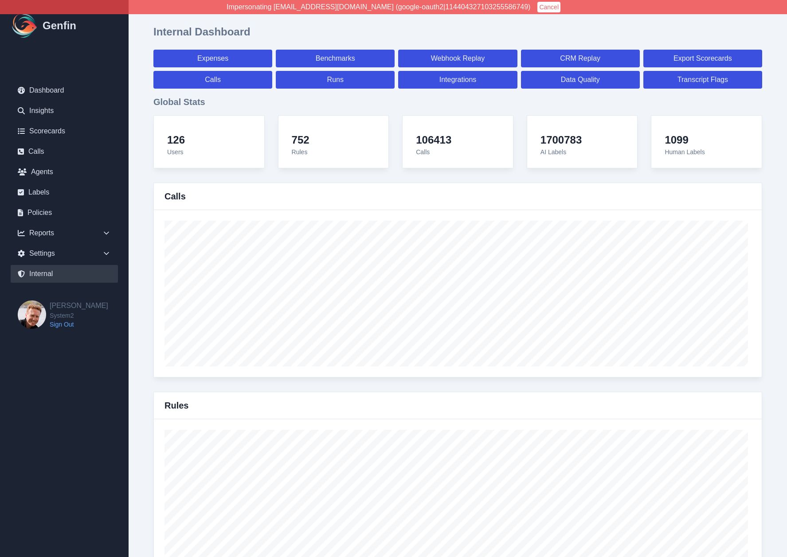
select select "paid"
select select "7"
select select "paid"
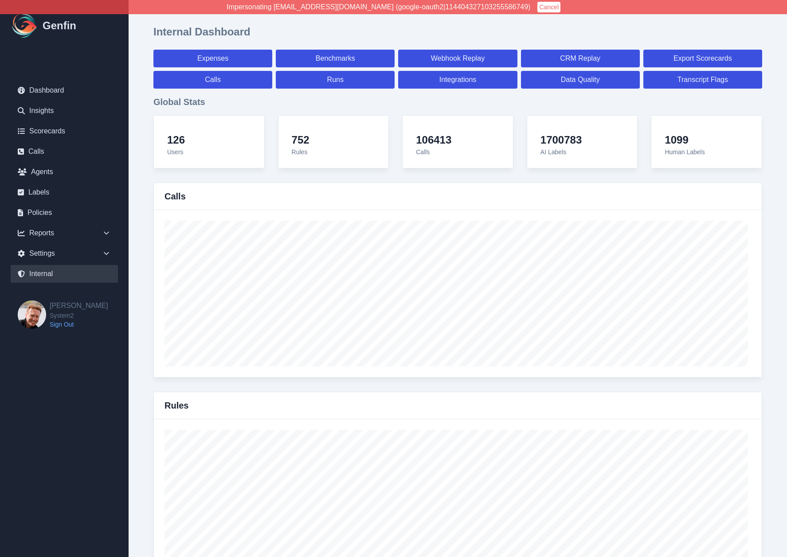
select select "7"
select select "paid"
select select "7"
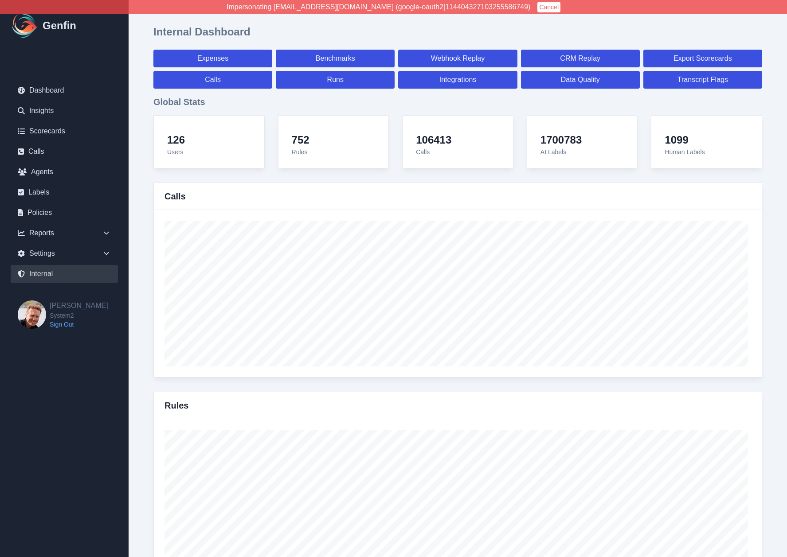
select select "7"
select select "paid"
select select "7"
select select "paid"
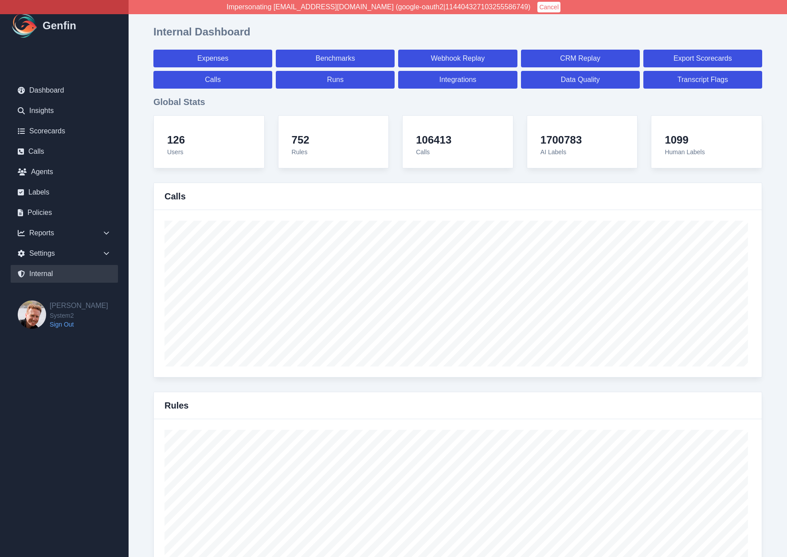
select select "7"
select select "paid"
select select "7"
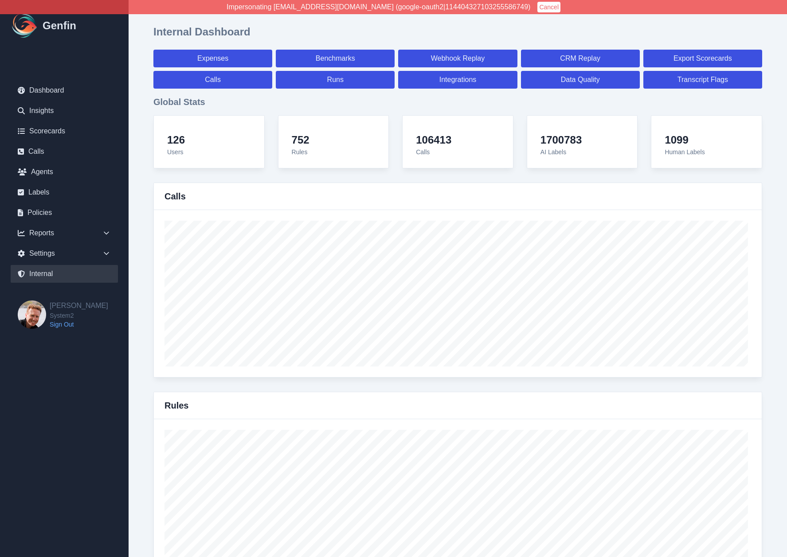
select select "7"
select select "paid"
select select "7"
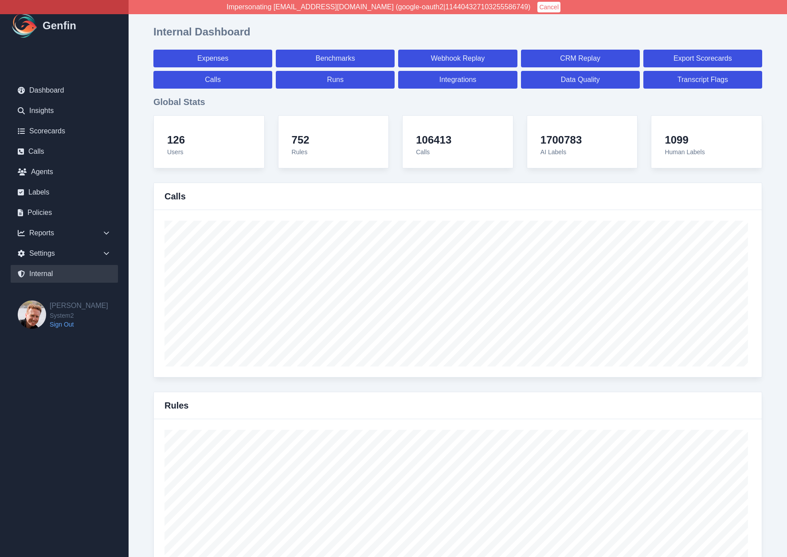
select select "7"
select select "paid"
select select "7"
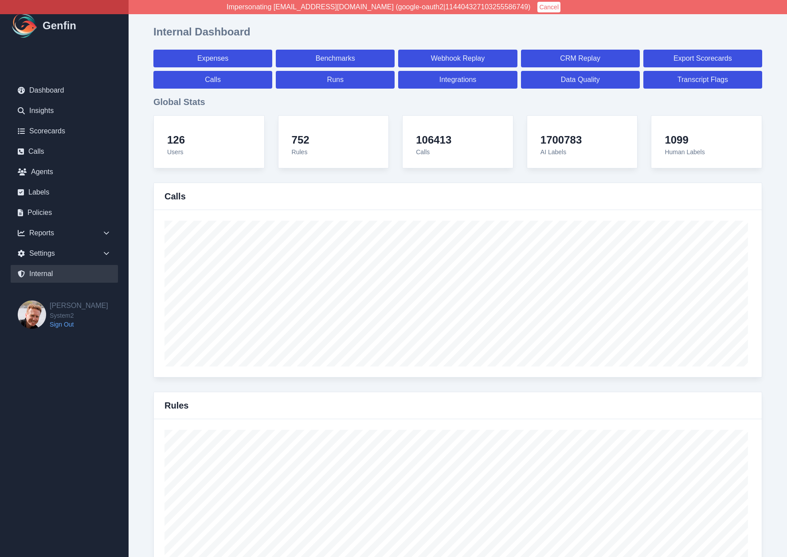
select select "7"
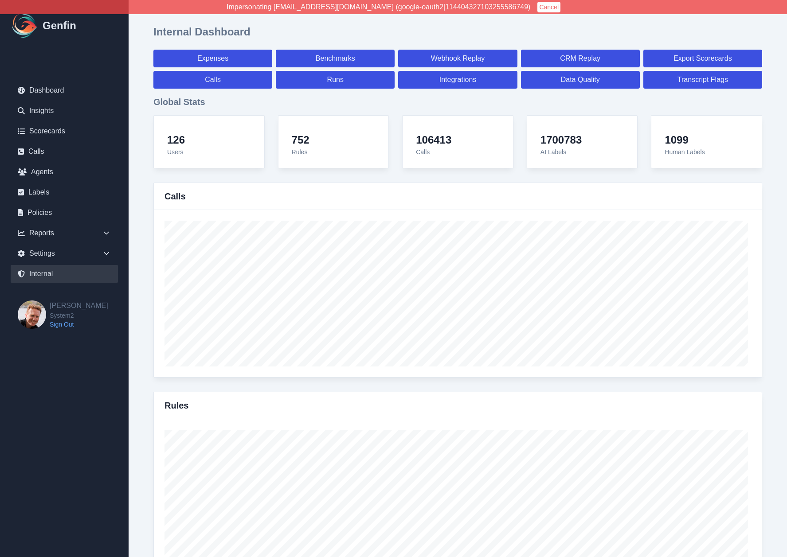
select select "paid"
select select "7"
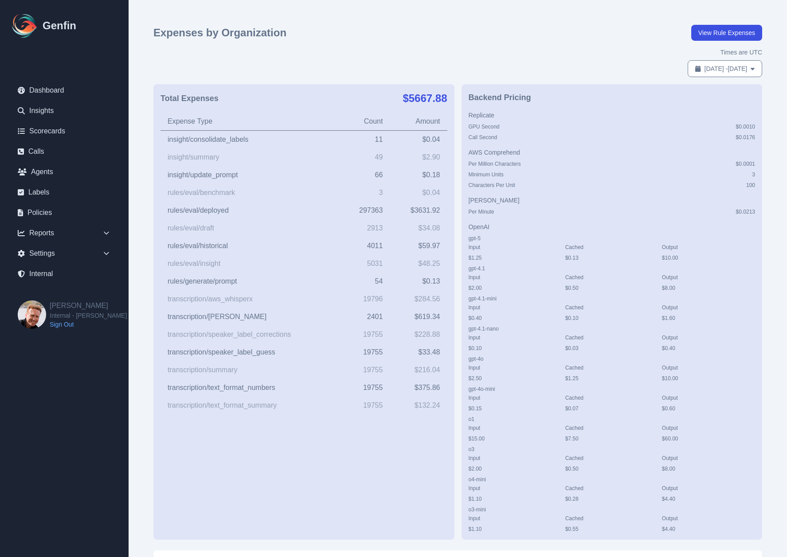
scroll to position [942, 0]
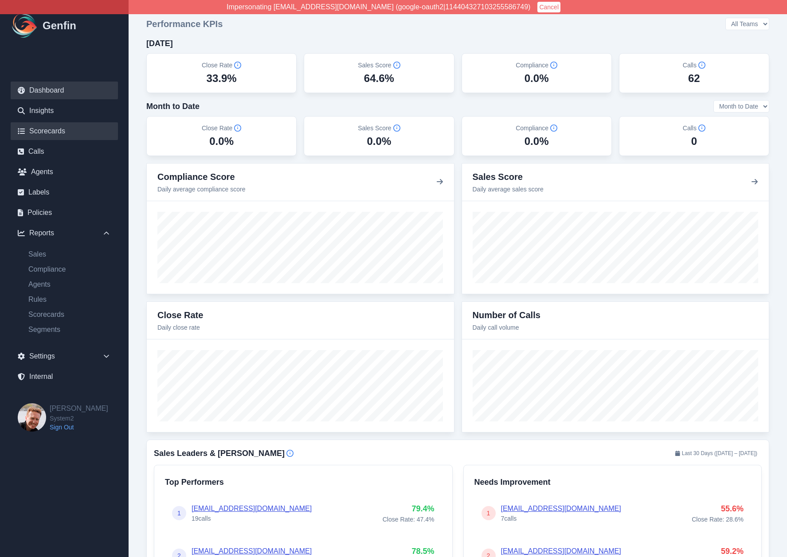
click at [33, 134] on link "Scorecards" at bounding box center [64, 131] width 107 height 18
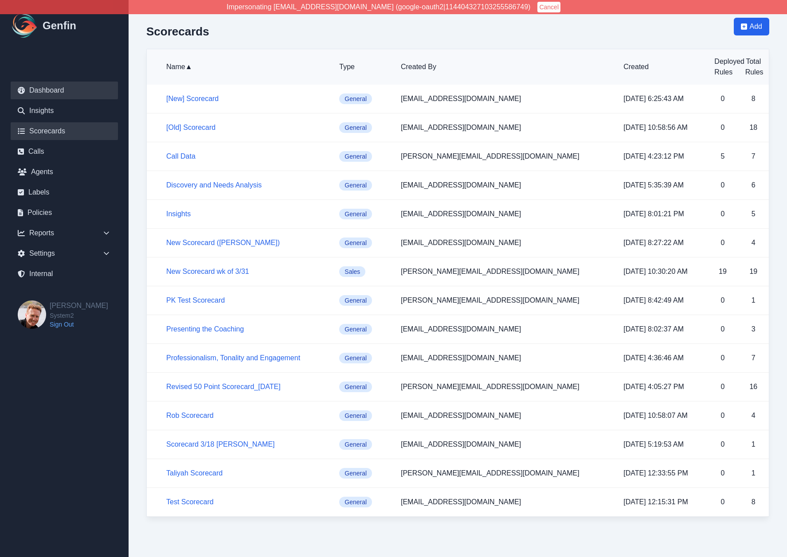
click at [41, 82] on link "Dashboard" at bounding box center [64, 91] width 107 height 18
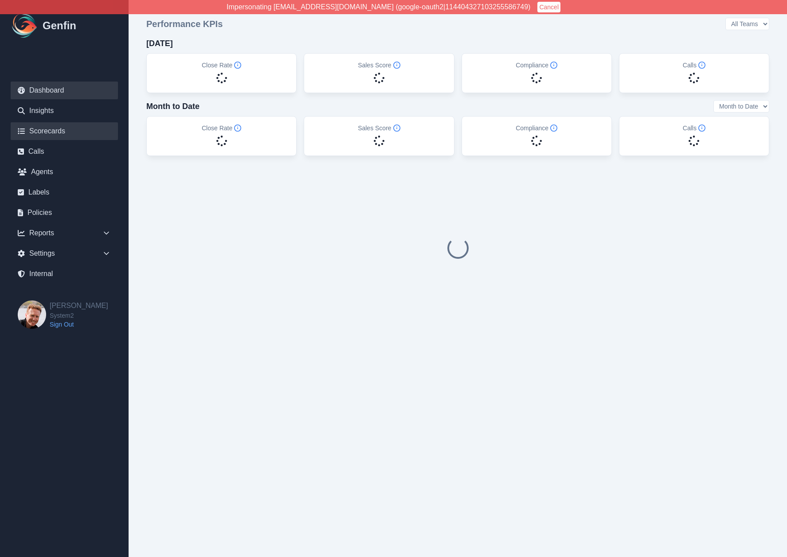
click at [47, 127] on link "Scorecards" at bounding box center [64, 131] width 107 height 18
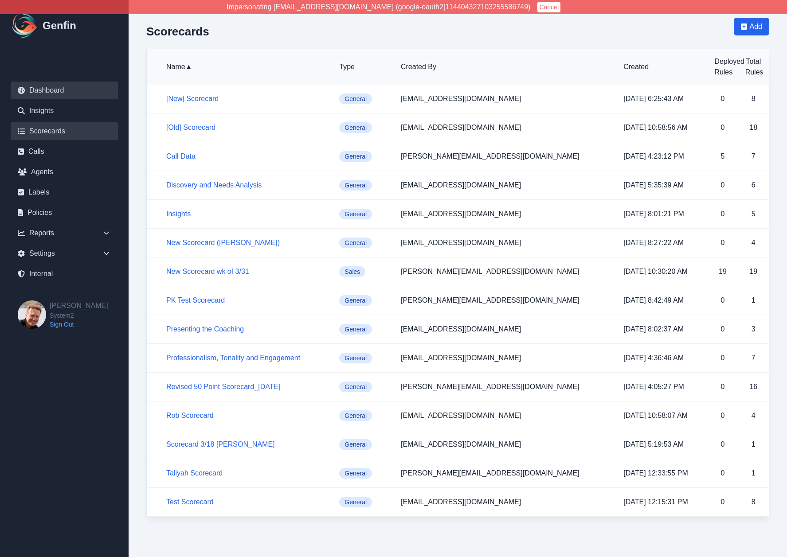
click at [51, 91] on link "Dashboard" at bounding box center [64, 91] width 107 height 18
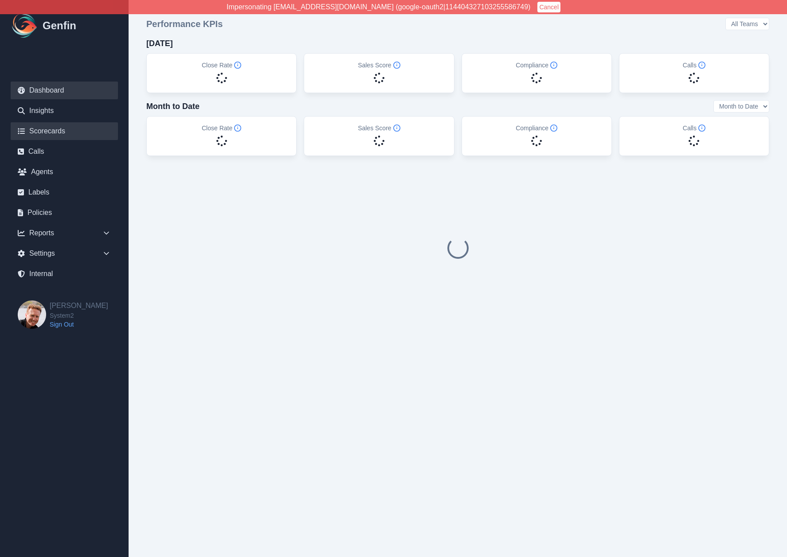
click at [63, 132] on link "Scorecards" at bounding box center [64, 131] width 107 height 18
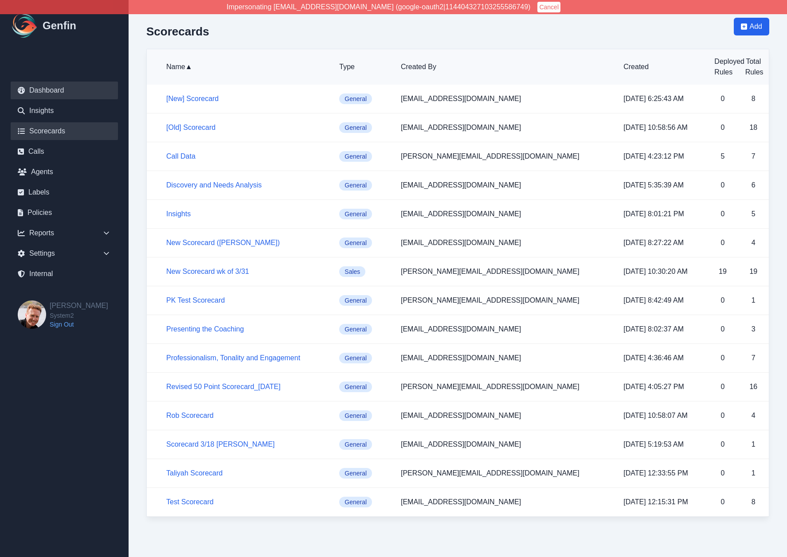
click at [57, 89] on link "Dashboard" at bounding box center [64, 91] width 107 height 18
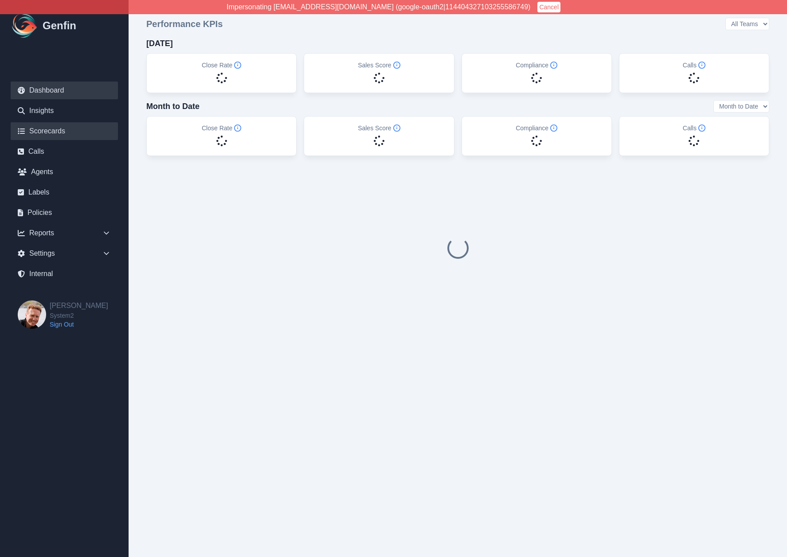
click at [59, 132] on link "Scorecards" at bounding box center [64, 131] width 107 height 18
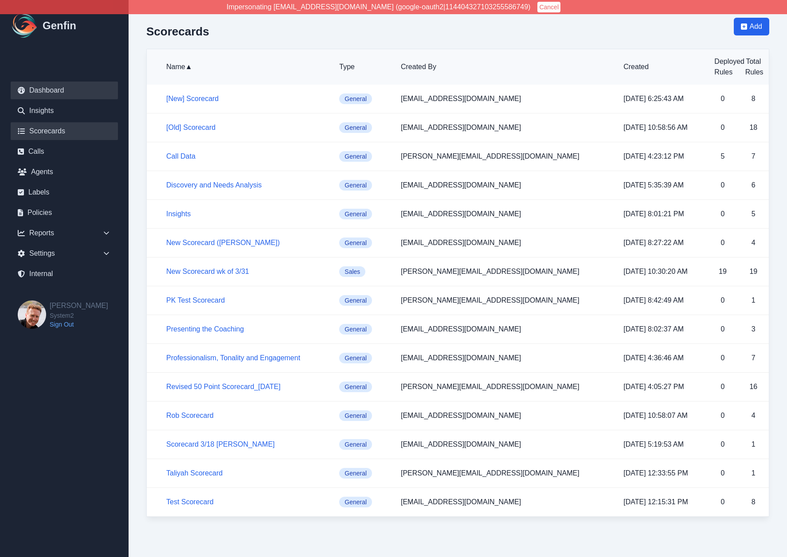
click at [54, 93] on link "Dashboard" at bounding box center [64, 91] width 107 height 18
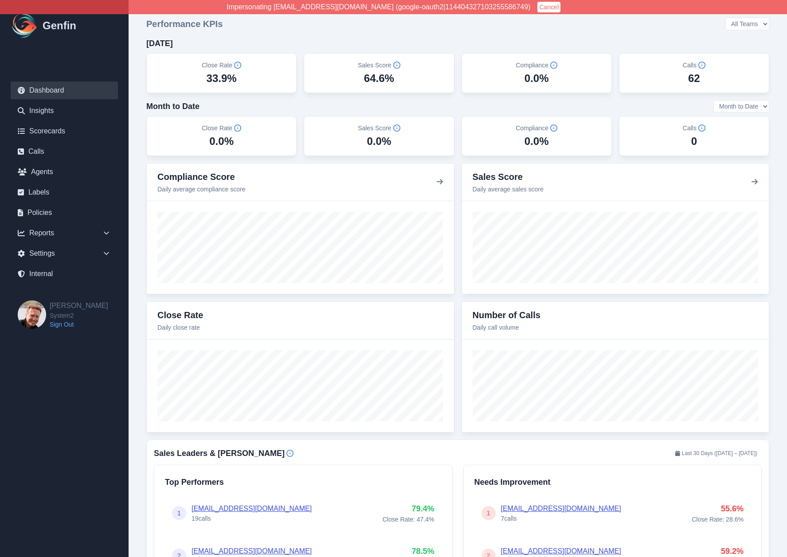
click at [39, 175] on link "Agents" at bounding box center [64, 172] width 107 height 18
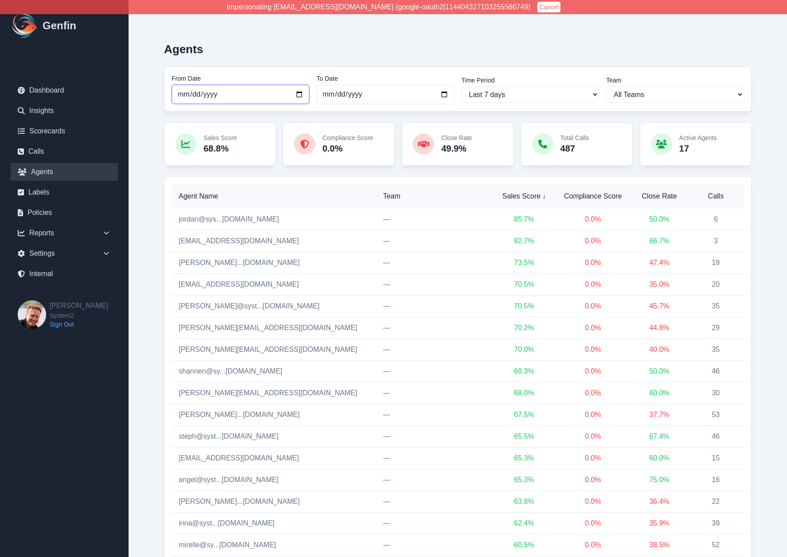
click at [182, 98] on input "[DATE]" at bounding box center [241, 95] width 138 height 20
type input "[DATE]"
select select "custom"
type input "[DATE]"
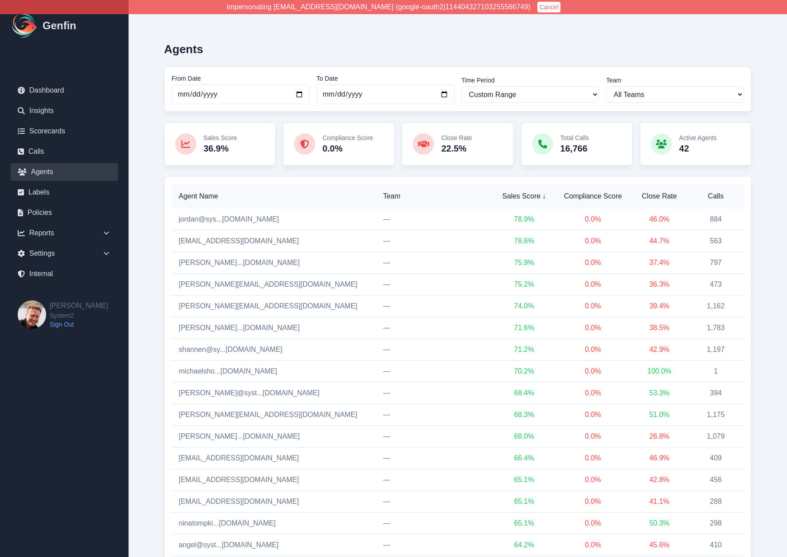
click at [715, 195] on span "Calls" at bounding box center [716, 196] width 42 height 11
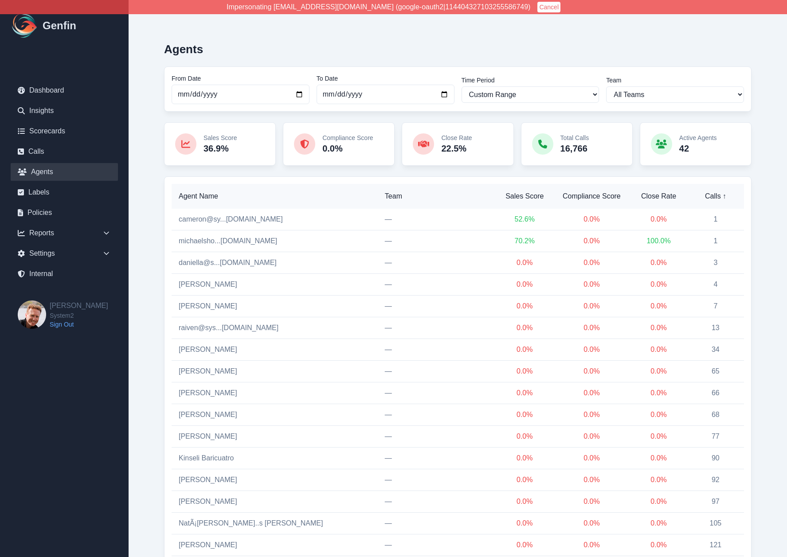
click at [715, 195] on span "Calls ↑" at bounding box center [715, 196] width 43 height 11
